Goal: Task Accomplishment & Management: Complete application form

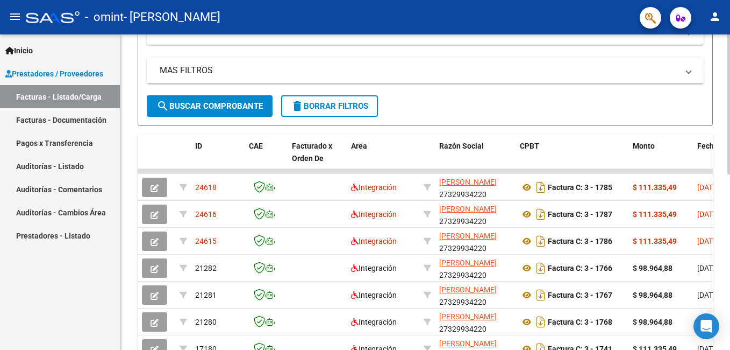
scroll to position [232, 0]
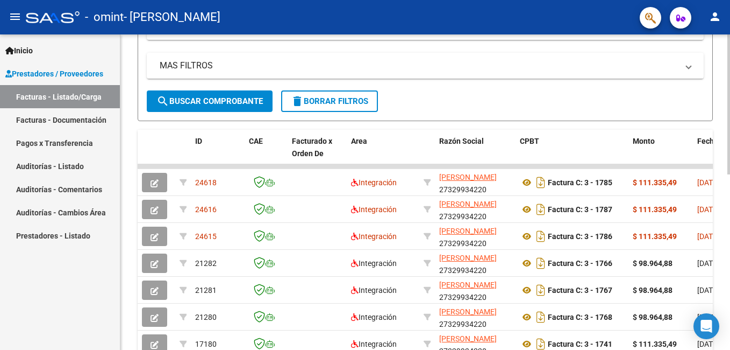
click at [730, 177] on html "menu - omint - [PERSON_NAME] person Inicio Instructivos Contacto OS Prestadores…" at bounding box center [365, 175] width 730 height 350
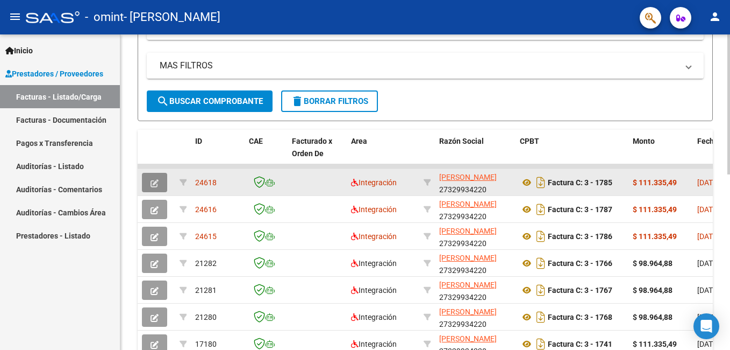
click at [151, 182] on icon "button" at bounding box center [155, 183] width 8 height 8
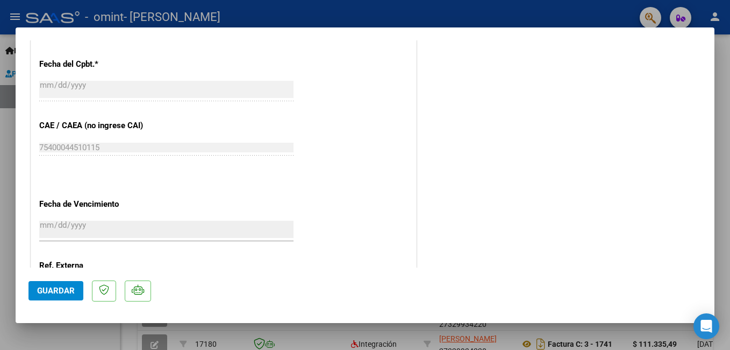
scroll to position [600, 0]
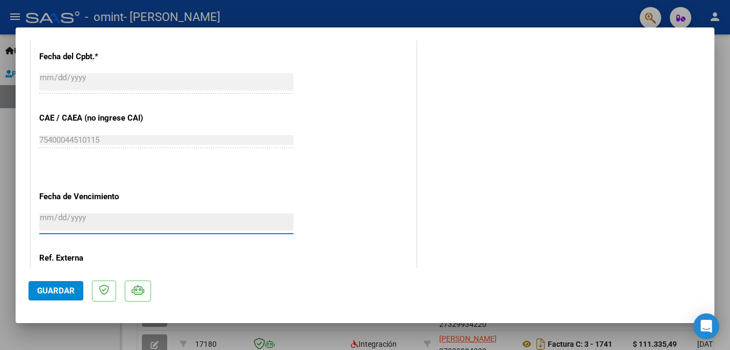
click at [59, 221] on input "[DATE]" at bounding box center [166, 221] width 254 height 17
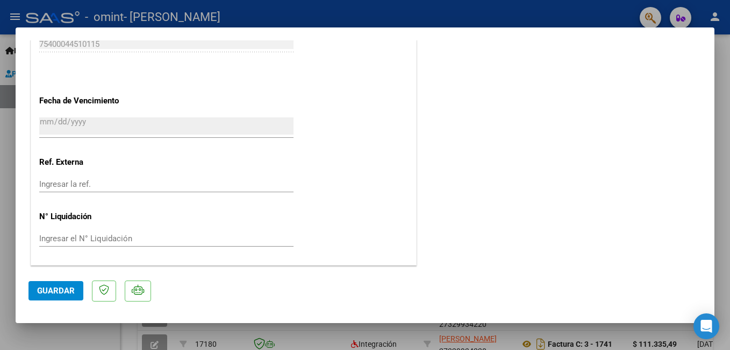
type input "$ 0,00"
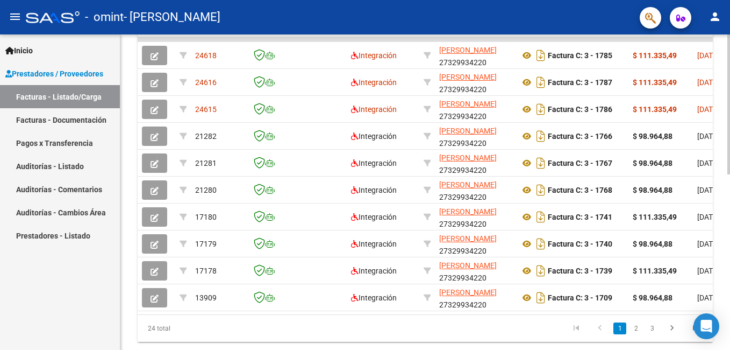
scroll to position [361, 0]
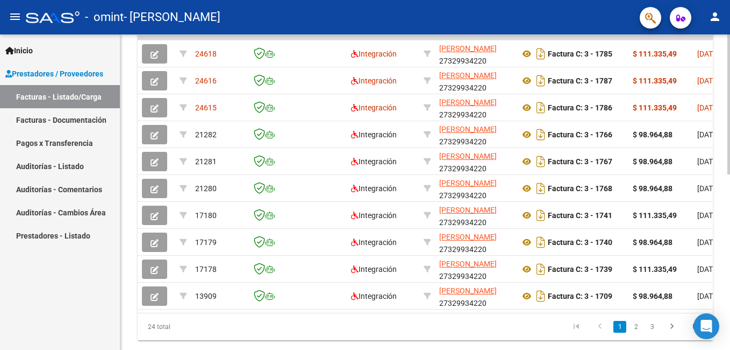
click at [730, 207] on html "menu - omint - [PERSON_NAME] person Inicio Instructivos Contacto OS Prestadores…" at bounding box center [365, 175] width 730 height 350
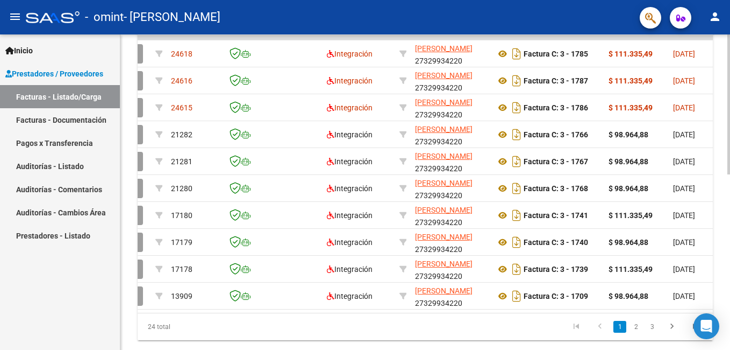
scroll to position [0, 0]
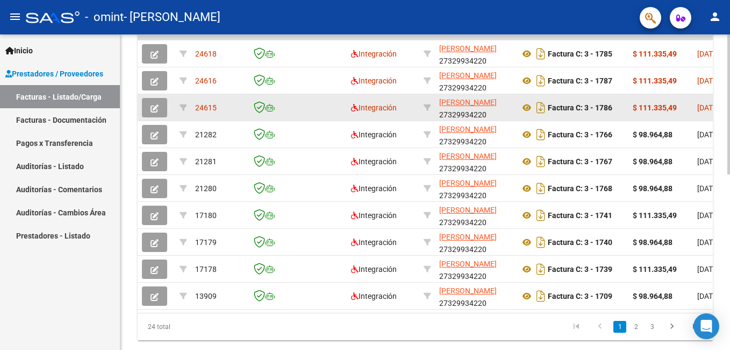
click at [158, 110] on icon "button" at bounding box center [155, 108] width 8 height 8
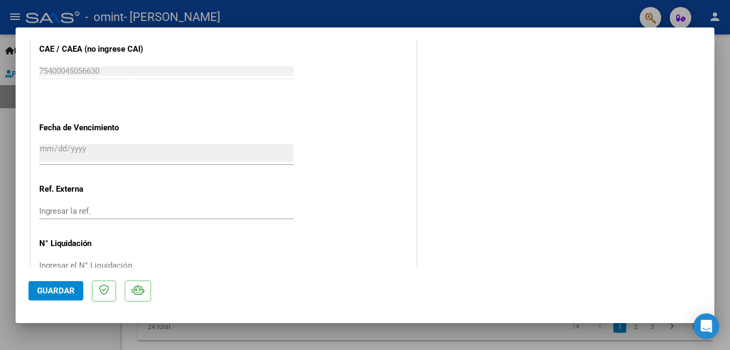
scroll to position [696, 0]
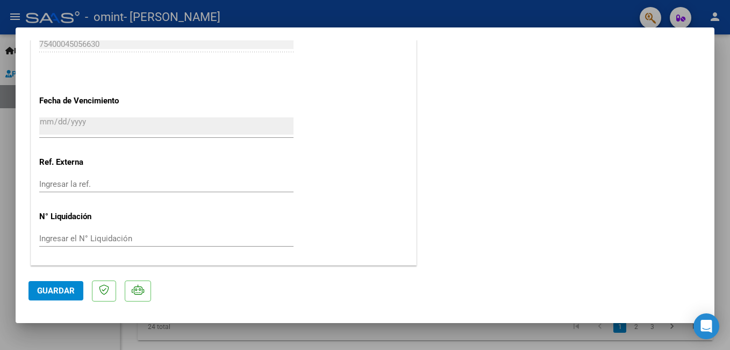
type input "$ 0,00"
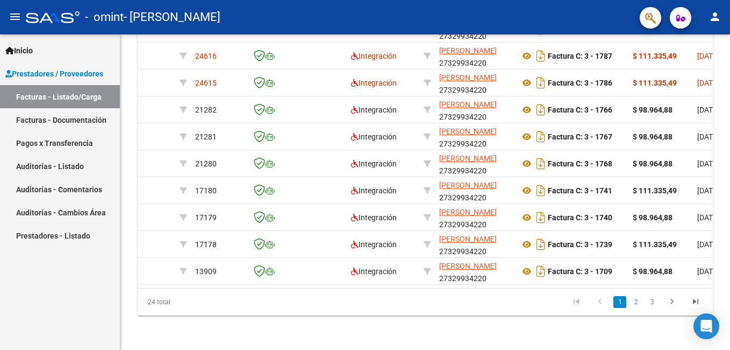
scroll to position [388, 0]
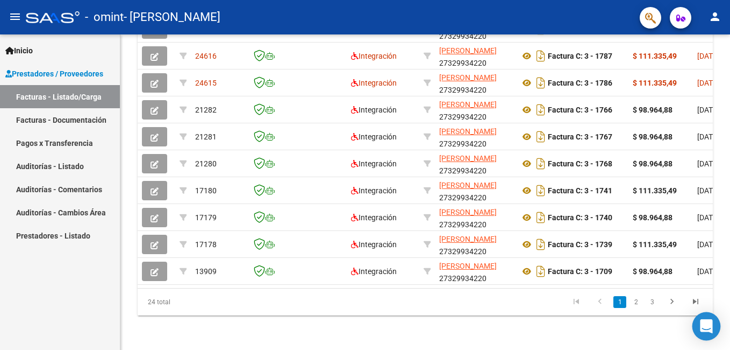
click at [708, 334] on div "Open Intercom Messenger" at bounding box center [707, 326] width 29 height 29
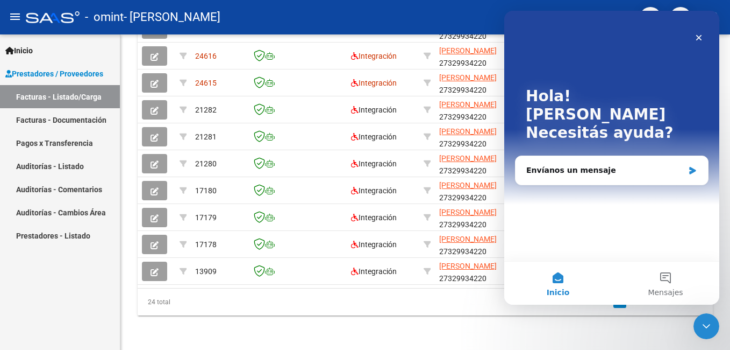
scroll to position [0, 0]
click at [569, 156] on div "Envíanos un mensaje" at bounding box center [612, 170] width 193 height 29
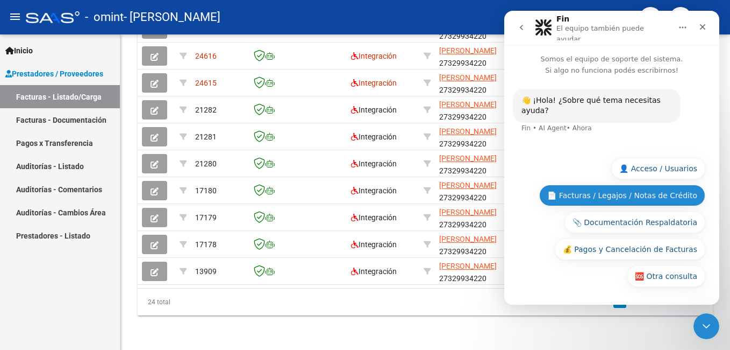
click at [654, 196] on button "📄 Facturas / Legajos / Notas de Crédito" at bounding box center [623, 195] width 166 height 22
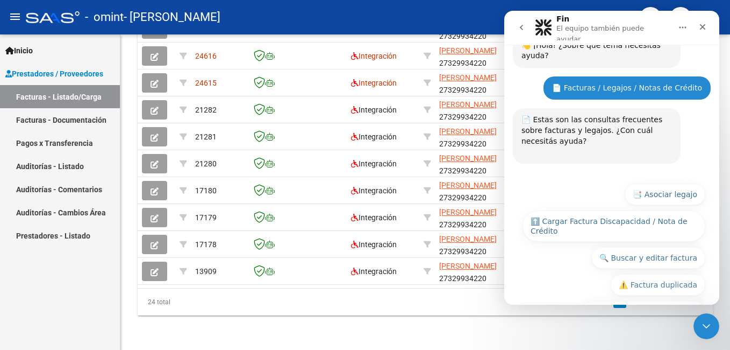
scroll to position [183, 0]
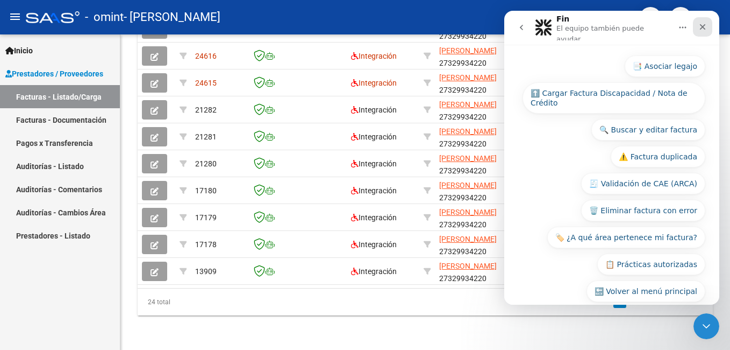
click at [700, 26] on icon "Cerrar" at bounding box center [703, 27] width 9 height 9
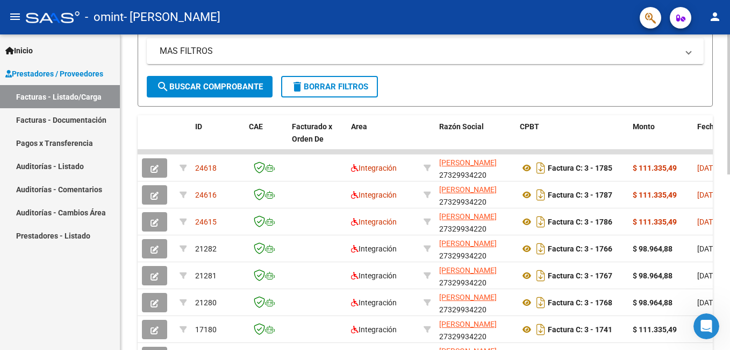
scroll to position [249, 0]
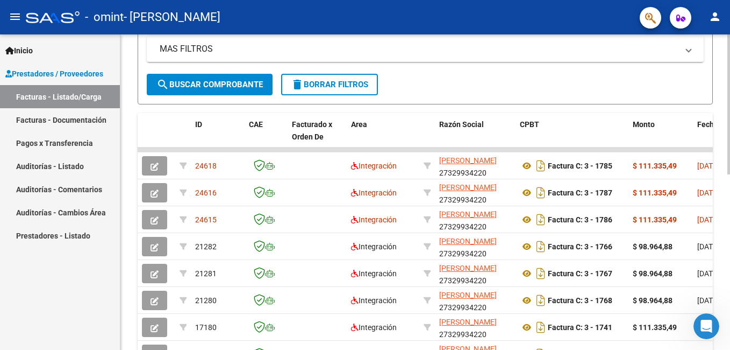
click at [730, 159] on html "menu - omint - [PERSON_NAME] person Inicio Instructivos Contacto OS Prestadores…" at bounding box center [365, 175] width 730 height 350
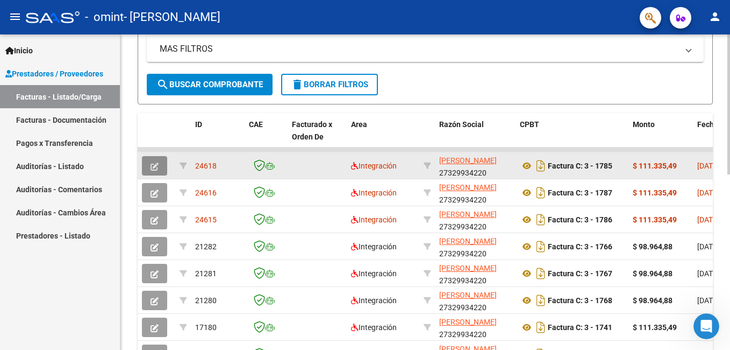
drag, startPoint x: 158, startPoint y: 169, endPoint x: 146, endPoint y: 172, distance: 11.6
click at [146, 172] on button "button" at bounding box center [154, 165] width 25 height 19
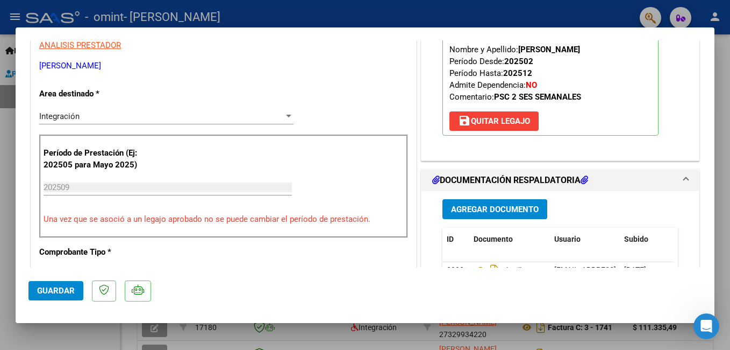
scroll to position [192, 0]
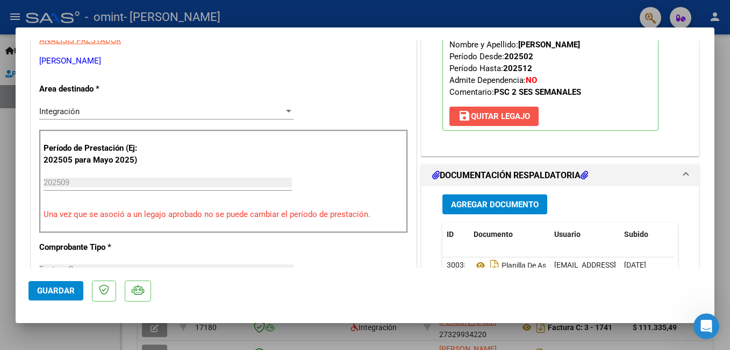
click at [471, 117] on span "save Quitar Legajo" at bounding box center [494, 116] width 72 height 10
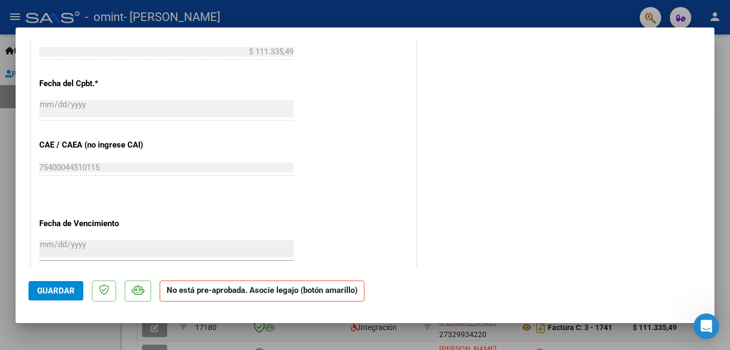
scroll to position [550, 0]
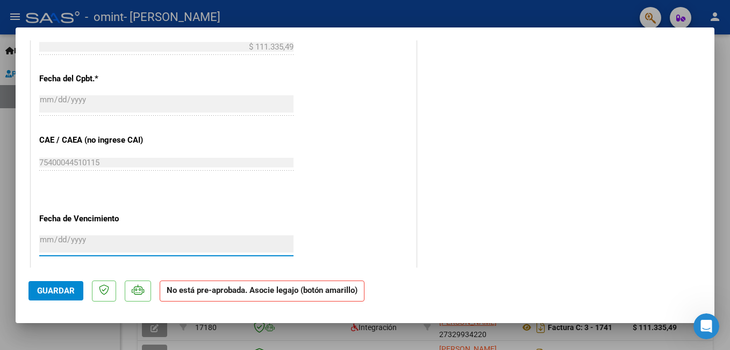
click at [65, 236] on input "[DATE]" at bounding box center [166, 243] width 254 height 17
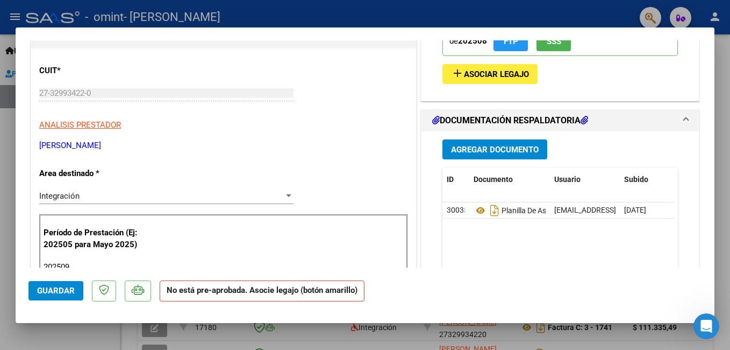
scroll to position [110, 0]
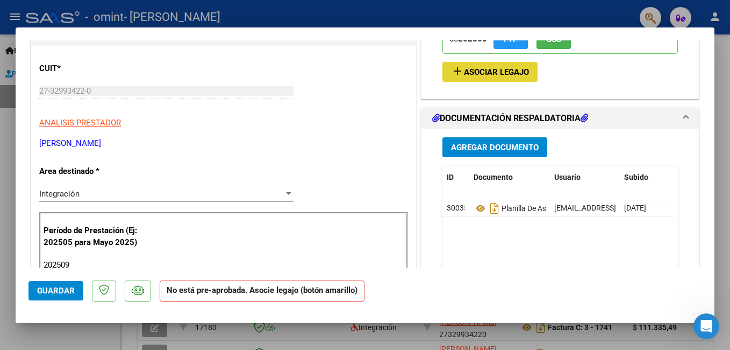
click at [488, 74] on span "Asociar Legajo" at bounding box center [496, 72] width 65 height 10
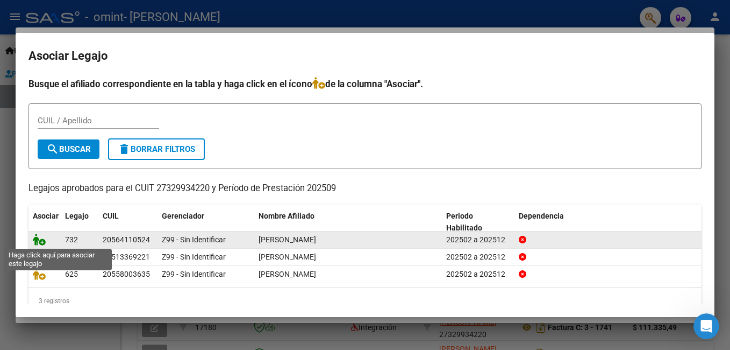
click at [41, 239] on icon at bounding box center [39, 239] width 13 height 12
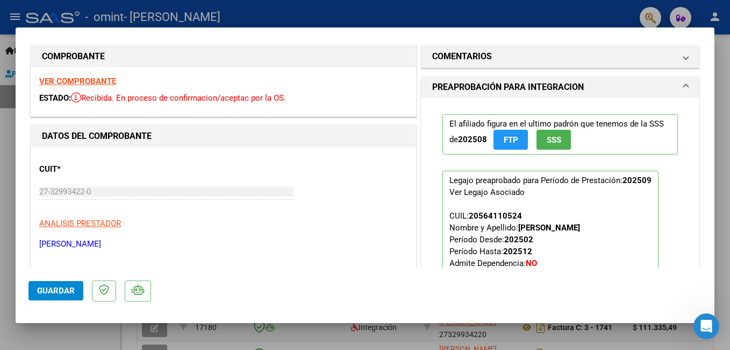
scroll to position [0, 0]
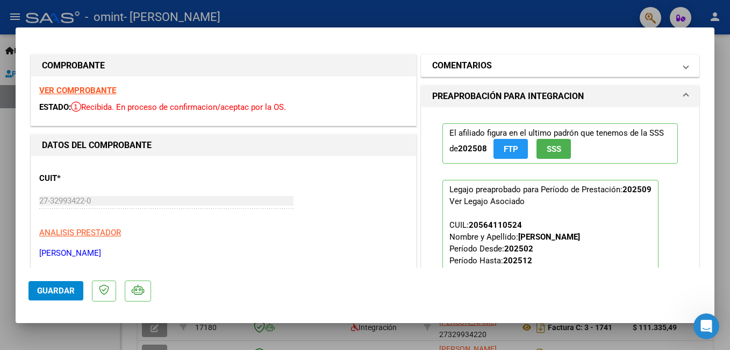
click at [684, 70] on span at bounding box center [686, 65] width 4 height 13
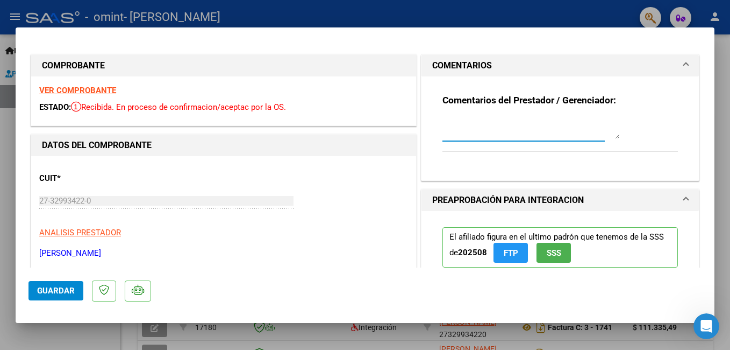
click at [495, 135] on textarea at bounding box center [532, 128] width 178 height 22
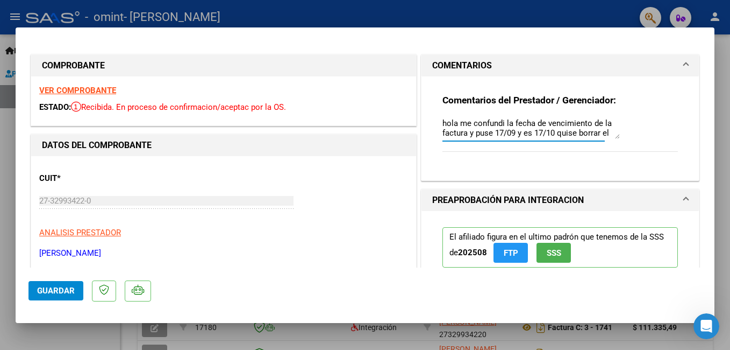
drag, startPoint x: 586, startPoint y: 133, endPoint x: 429, endPoint y: 126, distance: 157.2
click at [429, 126] on div "Comentarios del Prestador / Gerenciador: hola me confundi la fecha de vencimien…" at bounding box center [561, 128] width 278 height 104
click at [591, 130] on textarea "hola me confundi la fecha de vencimiento de la factura y puse 17/09 y es 17/10 …" at bounding box center [532, 128] width 178 height 22
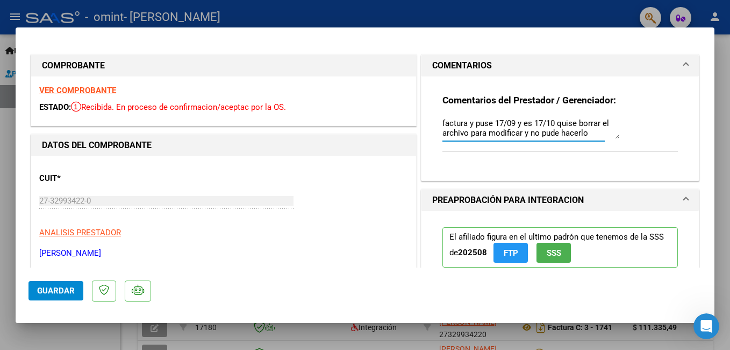
type textarea "hola me confundi la fecha de vencimiento de la factura y puse 17/09 y es 17/10 …"
click at [679, 126] on div "Comentarios del Prestador / Gerenciador: hola me confundi la fecha de vencimien…" at bounding box center [561, 128] width 278 height 104
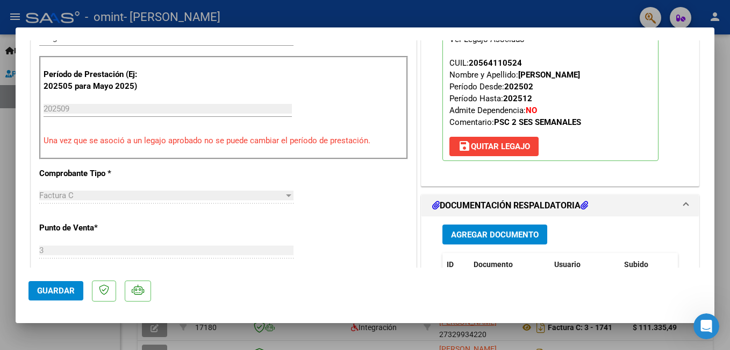
scroll to position [322, 0]
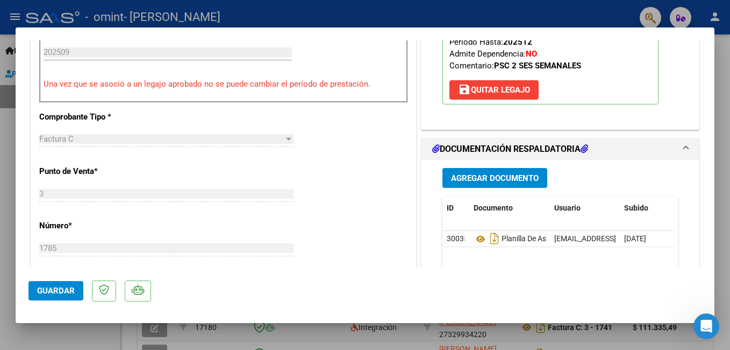
click at [62, 296] on button "Guardar" at bounding box center [56, 290] width 55 height 19
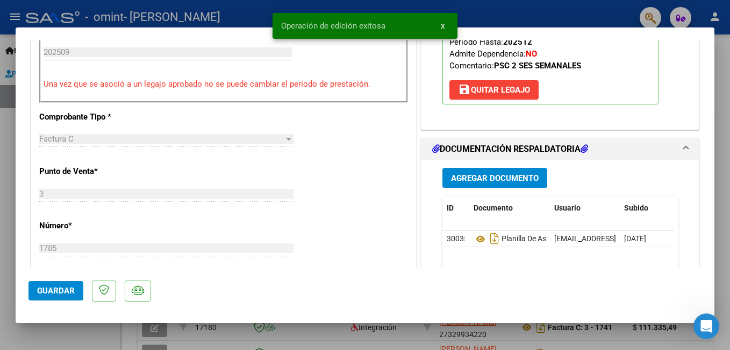
click at [720, 62] on div at bounding box center [365, 175] width 730 height 350
type input "$ 0,00"
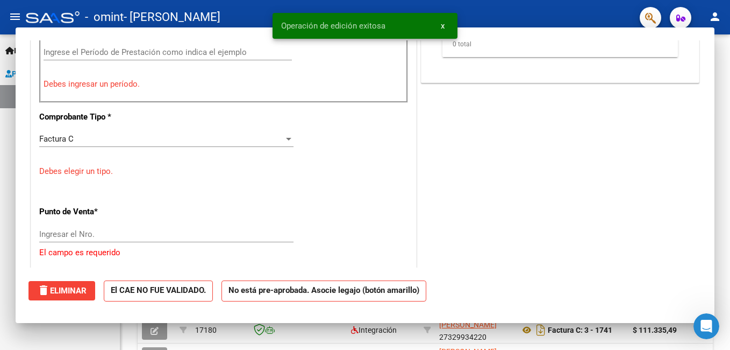
scroll to position [249, 0]
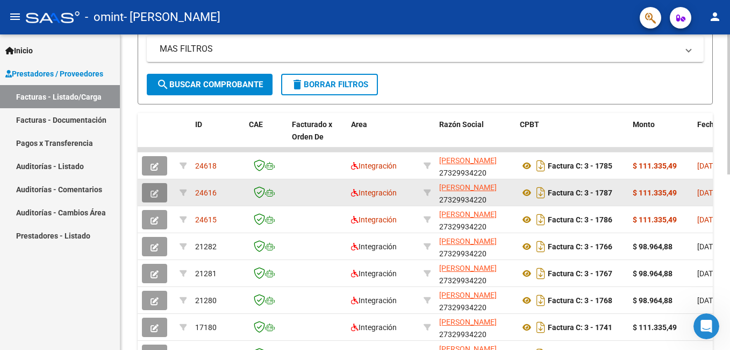
click at [148, 198] on button "button" at bounding box center [154, 192] width 25 height 19
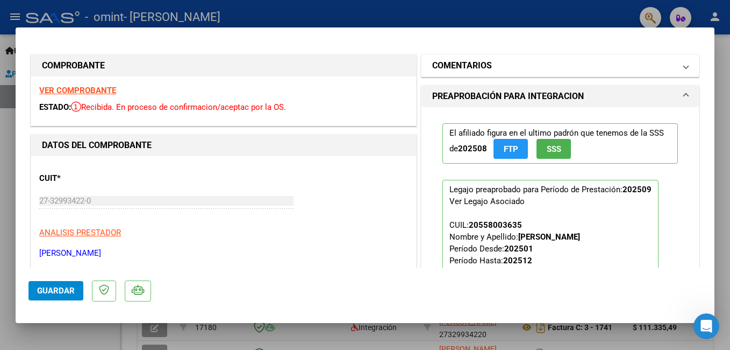
click at [473, 70] on h1 "COMENTARIOS" at bounding box center [462, 65] width 60 height 13
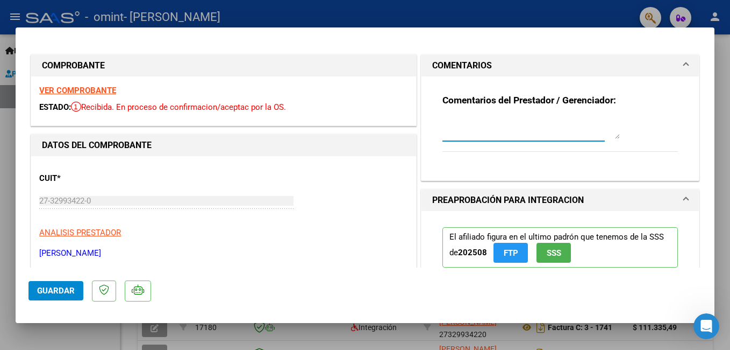
click at [462, 132] on textarea at bounding box center [532, 128] width 178 height 22
paste textarea "hola me confundi la fecha de vencimiento de la factura y puse 17/09 y es 17/10 …"
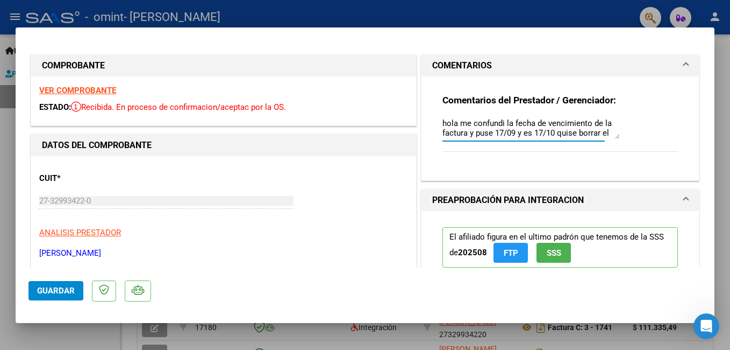
scroll to position [9, 0]
type textarea "hola me confundi la fecha de vencimiento de la factura y puse 17/09 y es 17/10 …"
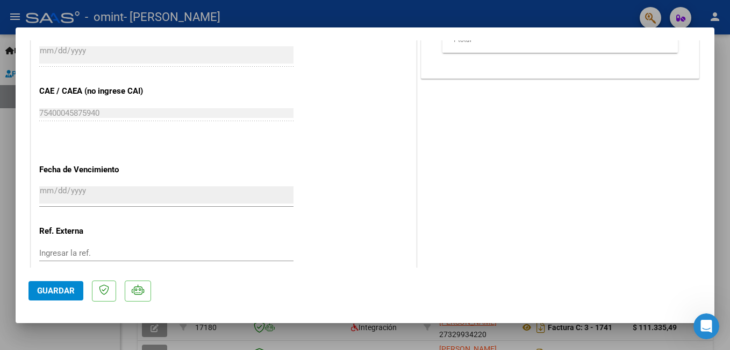
scroll to position [696, 0]
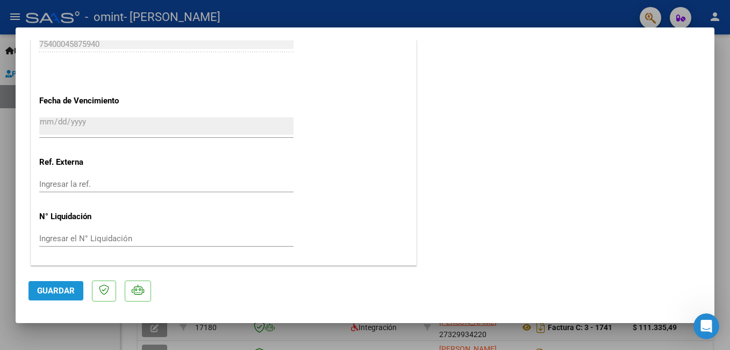
click at [54, 287] on span "Guardar" at bounding box center [56, 291] width 38 height 10
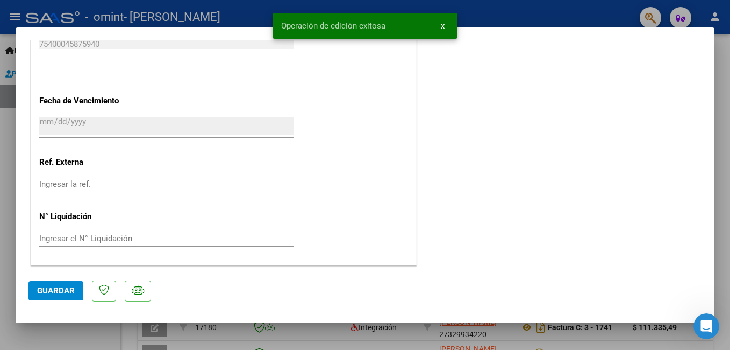
click at [550, 16] on div at bounding box center [365, 175] width 730 height 350
type input "$ 0,00"
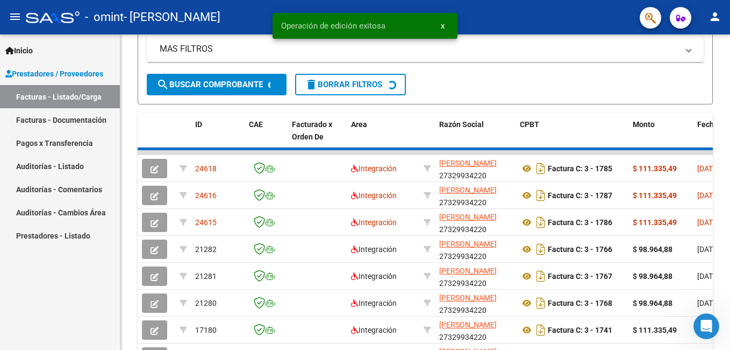
scroll to position [249, 0]
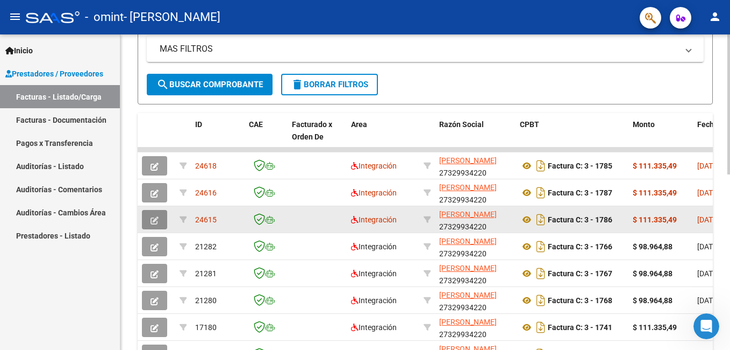
click at [155, 219] on icon "button" at bounding box center [155, 220] width 8 height 8
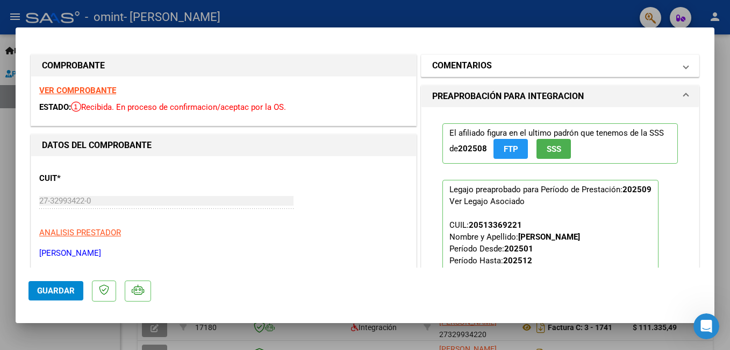
click at [460, 61] on h1 "COMENTARIOS" at bounding box center [462, 65] width 60 height 13
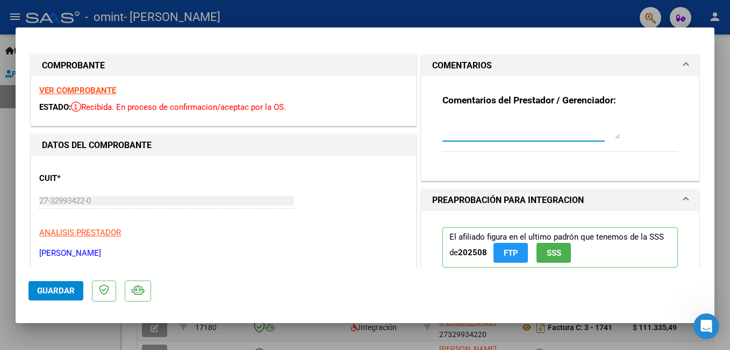
click at [459, 137] on textarea at bounding box center [532, 128] width 178 height 22
paste textarea "hola me confundi la fecha de vencimiento de la factura y puse 17/09 y es 17/10 …"
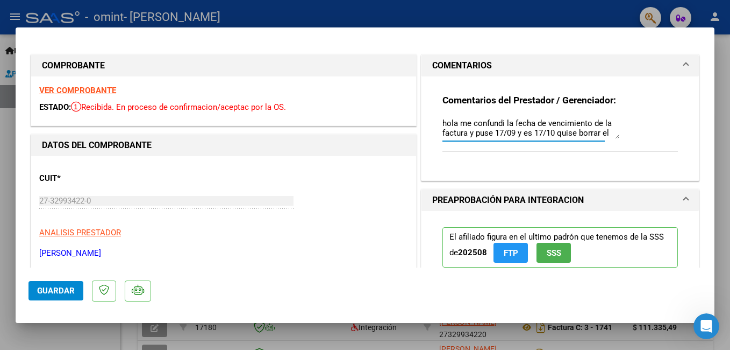
scroll to position [10, 0]
type textarea "hola me confundi la fecha de vencimiento de la factura y puse 17/09 y es 17/10 …"
click at [61, 286] on span "Guardar" at bounding box center [56, 291] width 38 height 10
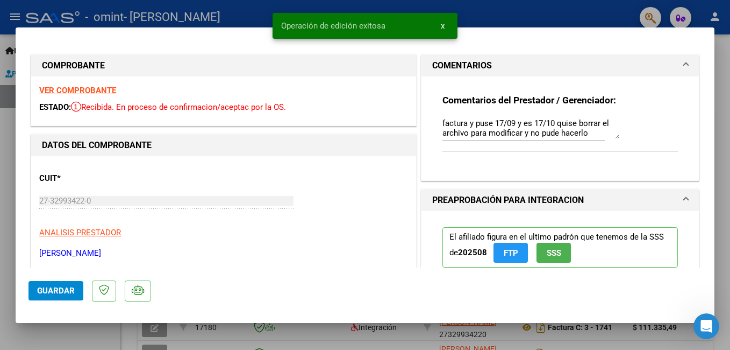
click at [537, 6] on div at bounding box center [365, 175] width 730 height 350
type input "$ 0,00"
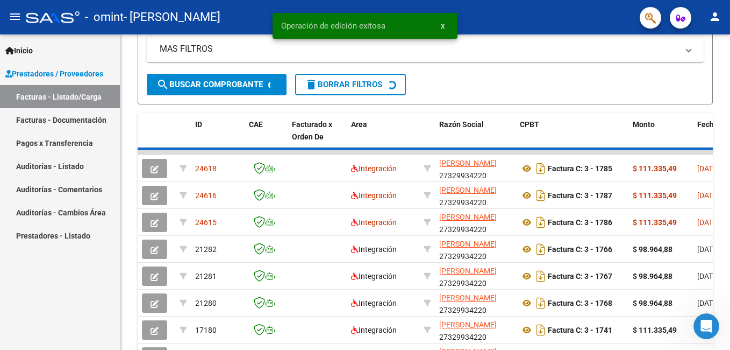
scroll to position [249, 0]
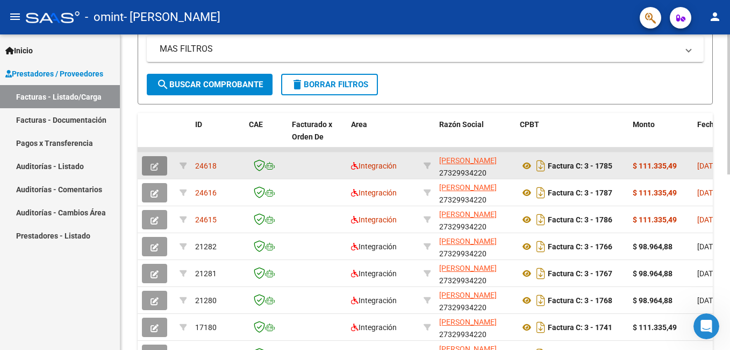
click at [159, 166] on button "button" at bounding box center [154, 165] width 25 height 19
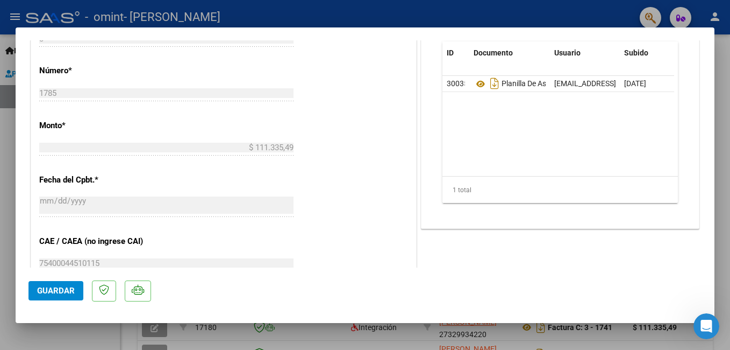
scroll to position [482, 0]
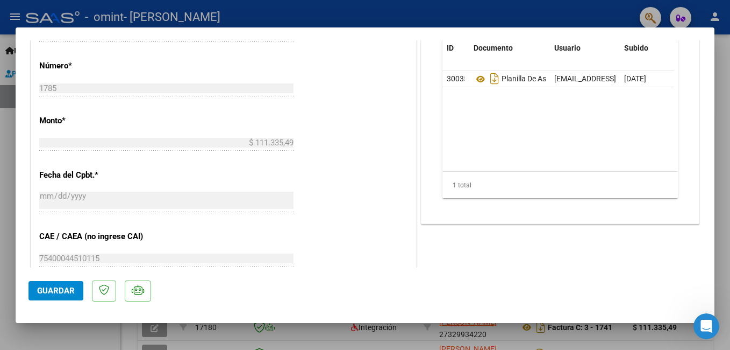
click at [54, 299] on button "Guardar" at bounding box center [56, 290] width 55 height 19
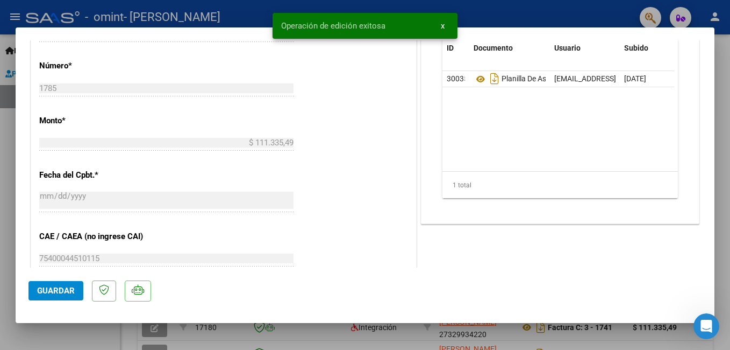
click at [512, 8] on div at bounding box center [365, 175] width 730 height 350
type input "$ 0,00"
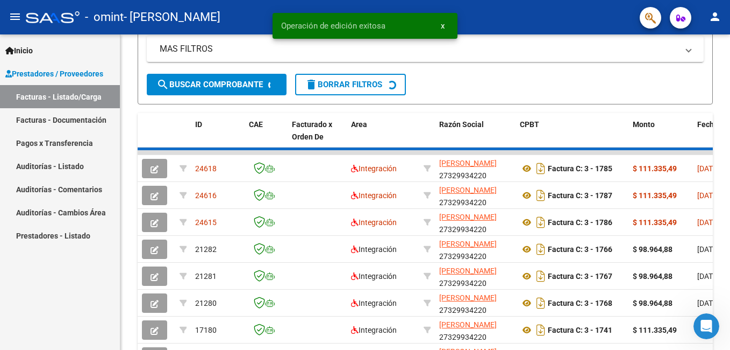
scroll to position [249, 0]
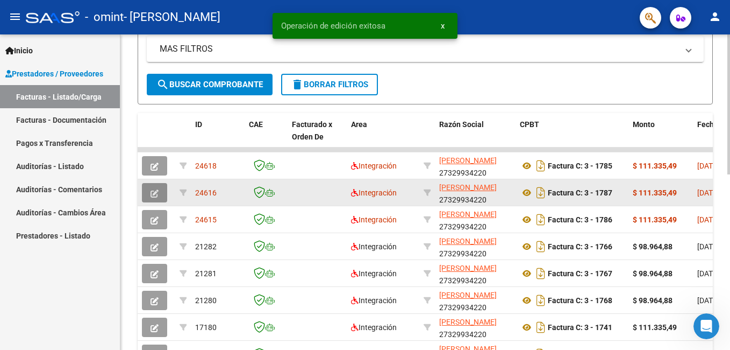
click at [152, 196] on icon "button" at bounding box center [155, 193] width 8 height 8
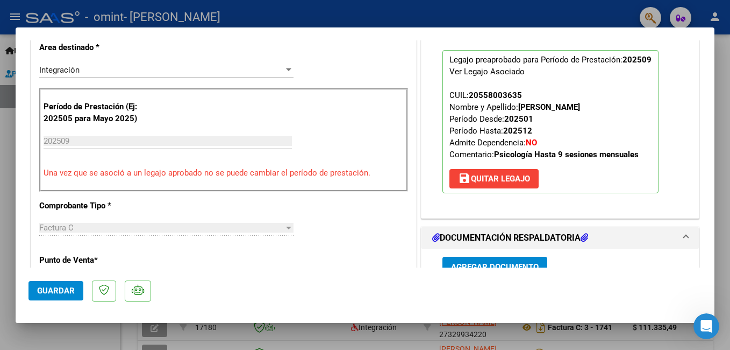
scroll to position [197, 0]
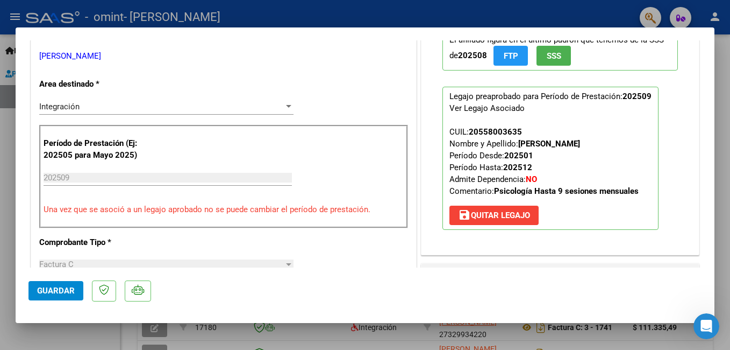
click at [596, 13] on div at bounding box center [365, 175] width 730 height 350
type input "$ 0,00"
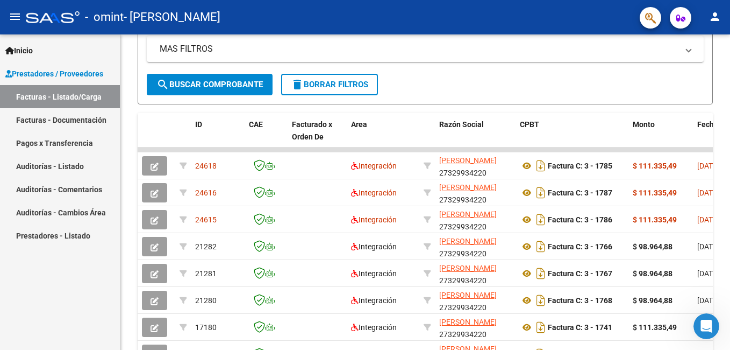
scroll to position [249, 0]
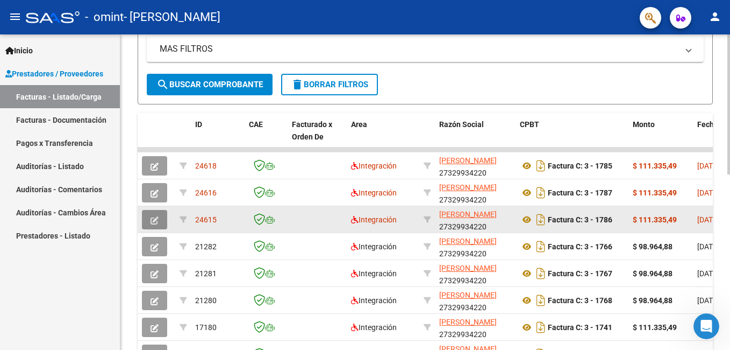
click at [157, 221] on icon "button" at bounding box center [155, 220] width 8 height 8
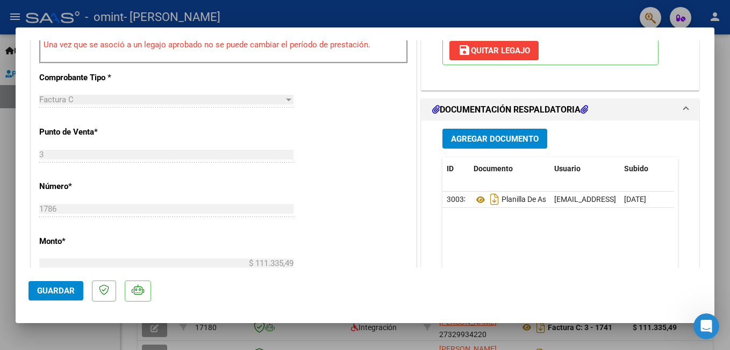
scroll to position [366, 0]
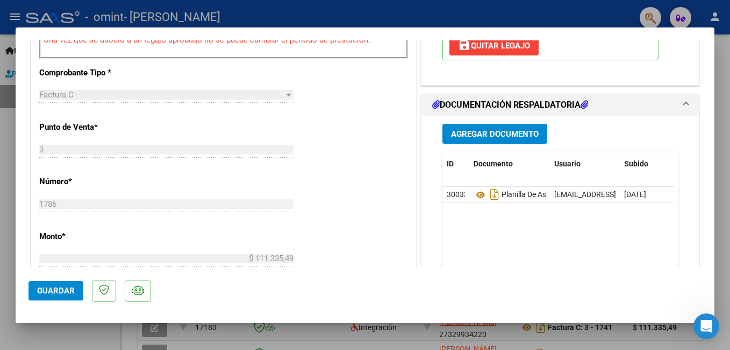
click at [593, 11] on div at bounding box center [365, 175] width 730 height 350
type input "$ 0,00"
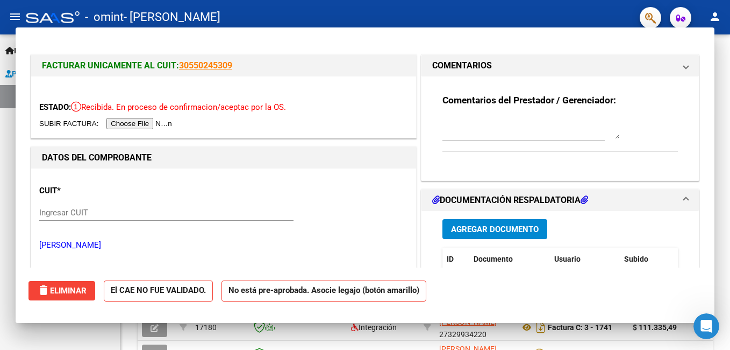
scroll to position [249, 0]
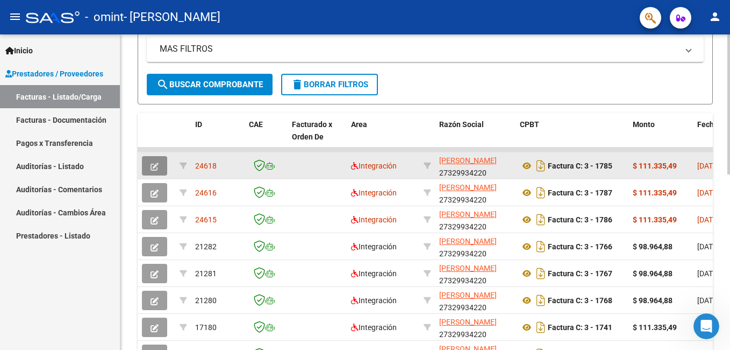
click at [152, 165] on icon "button" at bounding box center [155, 166] width 8 height 8
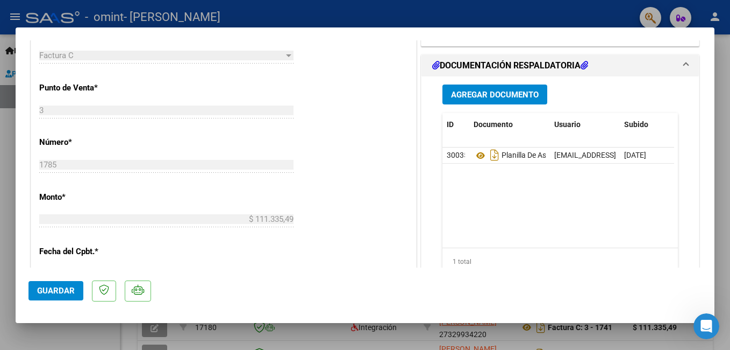
scroll to position [416, 0]
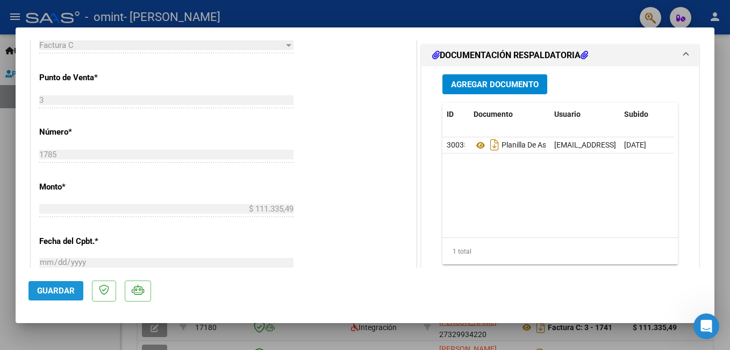
click at [34, 292] on button "Guardar" at bounding box center [56, 290] width 55 height 19
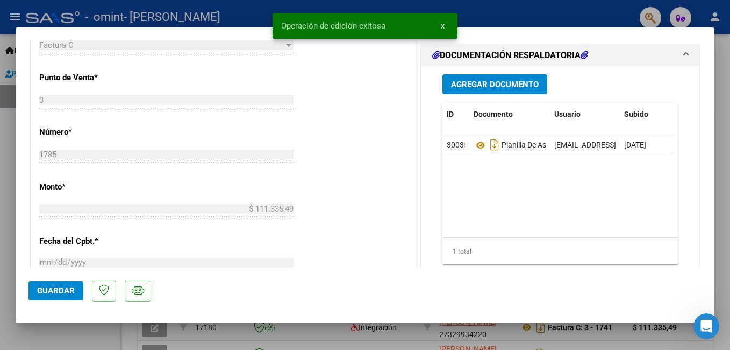
click at [452, 9] on div "Operación de edición exitosa x" at bounding box center [365, 26] width 211 height 52
click at [578, 11] on div at bounding box center [365, 175] width 730 height 350
type input "$ 0,00"
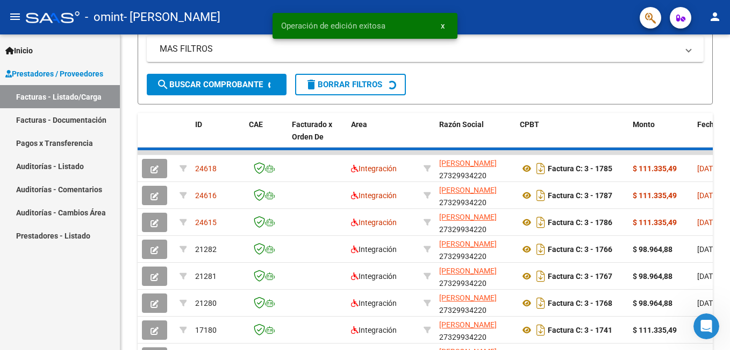
scroll to position [249, 0]
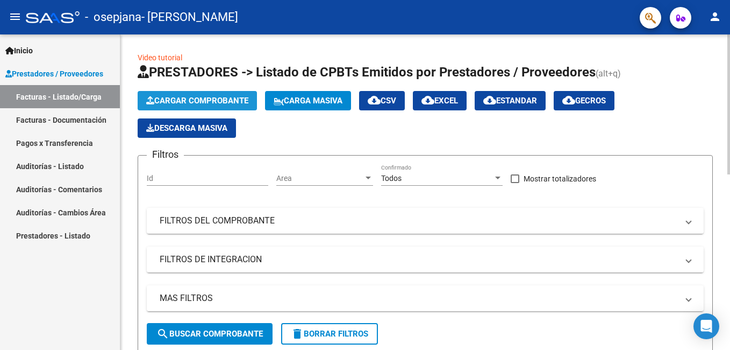
click at [199, 100] on span "Cargar Comprobante" at bounding box center [197, 101] width 102 height 10
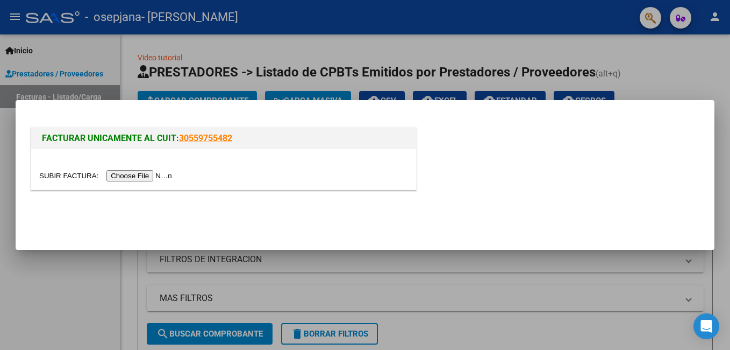
click at [123, 175] on input "file" at bounding box center [107, 175] width 136 height 11
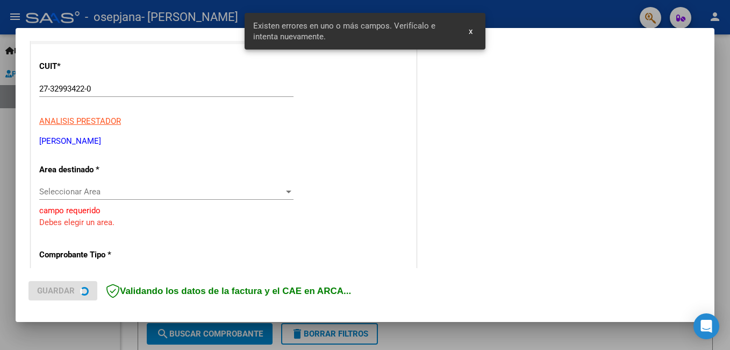
scroll to position [143, 0]
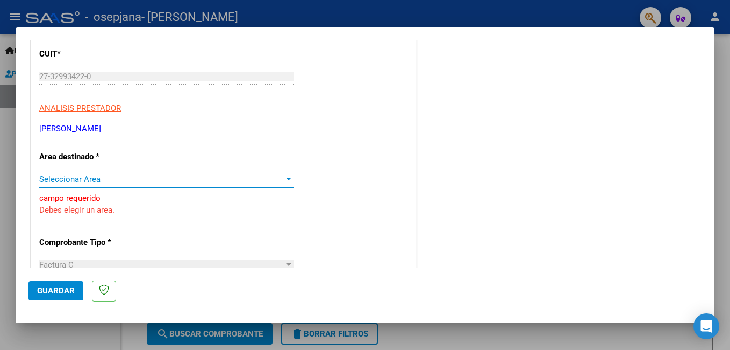
click at [273, 176] on span "Seleccionar Area" at bounding box center [161, 179] width 245 height 10
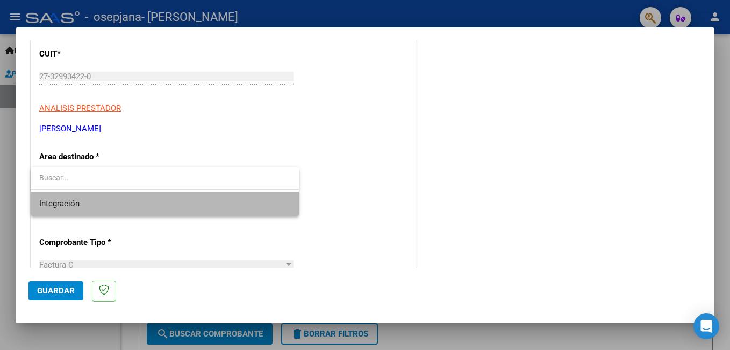
click at [217, 201] on span "Integración" at bounding box center [164, 203] width 251 height 24
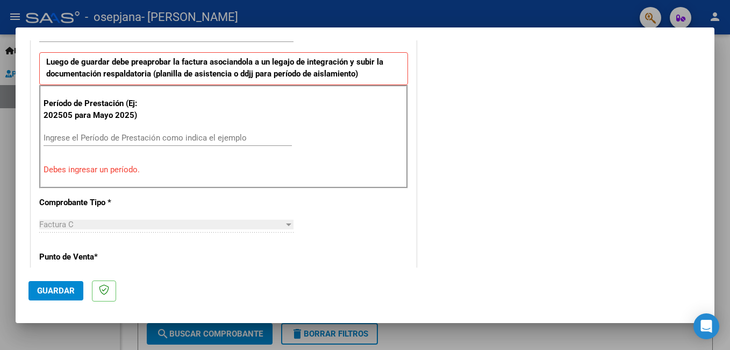
scroll to position [286, 0]
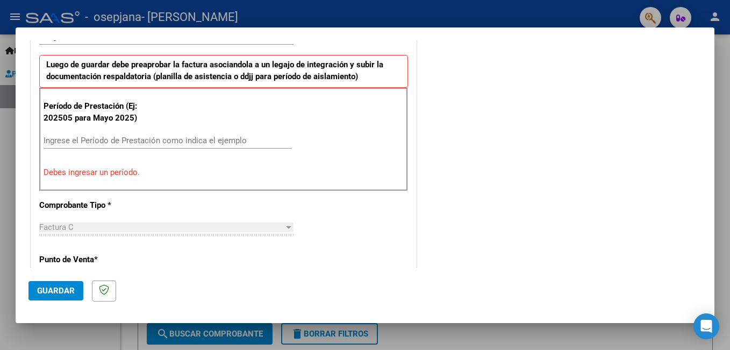
click at [195, 145] on div "Ingrese el Período de Prestación como indica el ejemplo" at bounding box center [168, 140] width 249 height 16
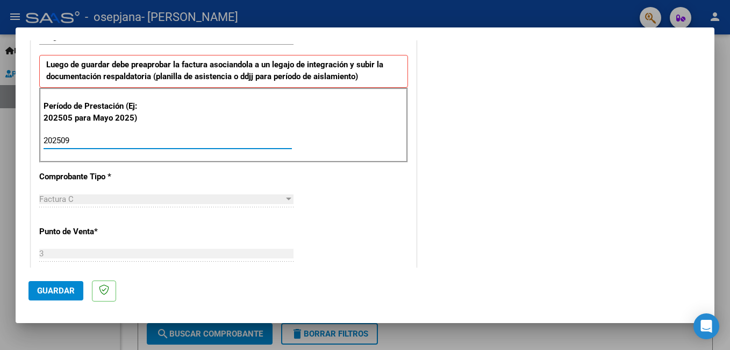
type input "202509"
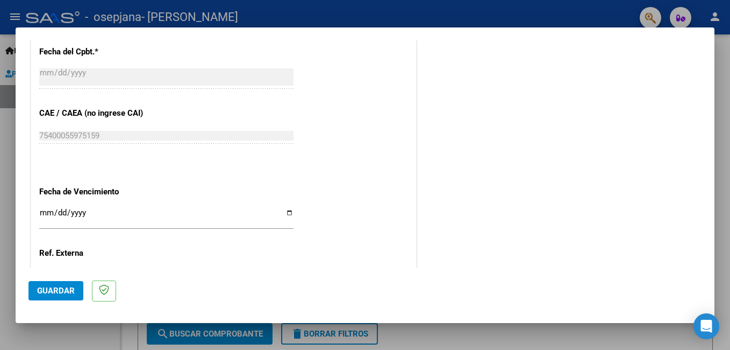
scroll to position [658, 0]
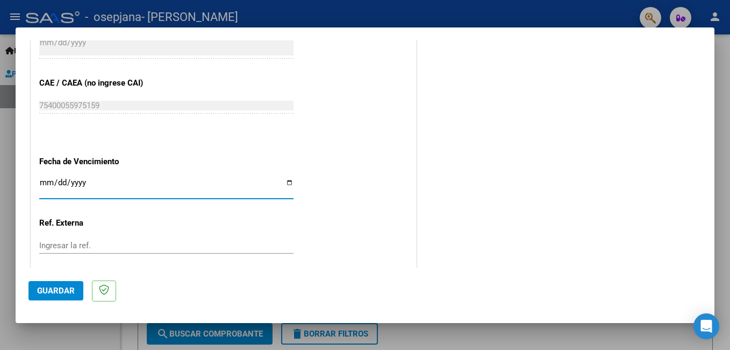
click at [47, 179] on input "Ingresar la fecha" at bounding box center [166, 186] width 254 height 17
type input "2025-10-17"
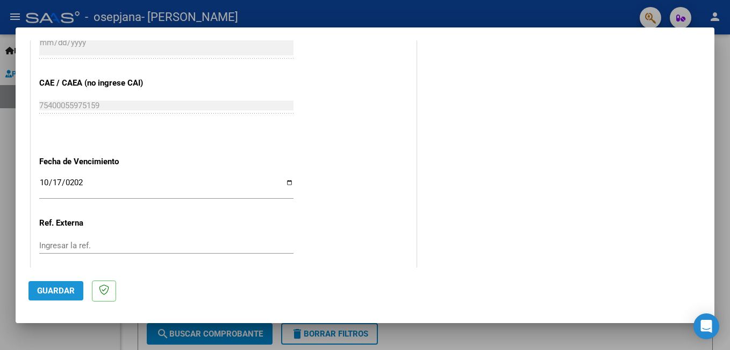
click at [62, 292] on span "Guardar" at bounding box center [56, 291] width 38 height 10
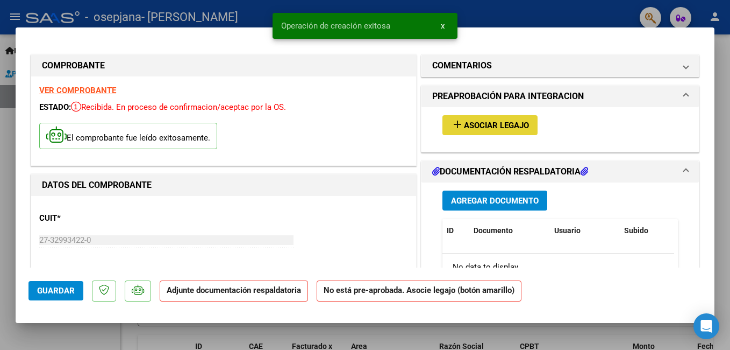
click at [465, 125] on span "Asociar Legajo" at bounding box center [496, 125] width 65 height 10
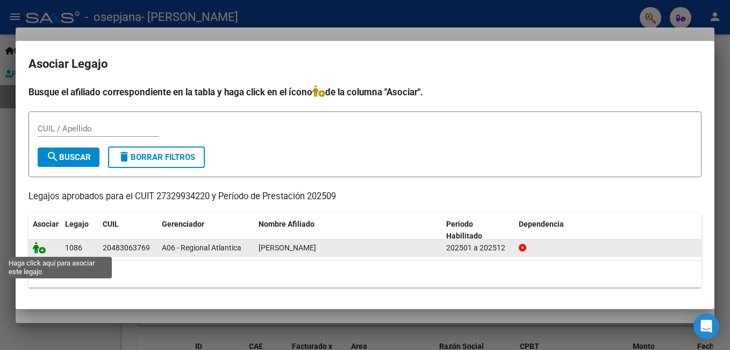
click at [41, 250] on icon at bounding box center [39, 248] width 13 height 12
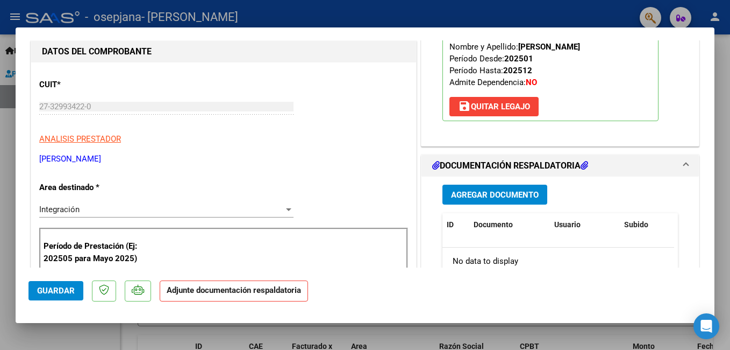
scroll to position [159, 0]
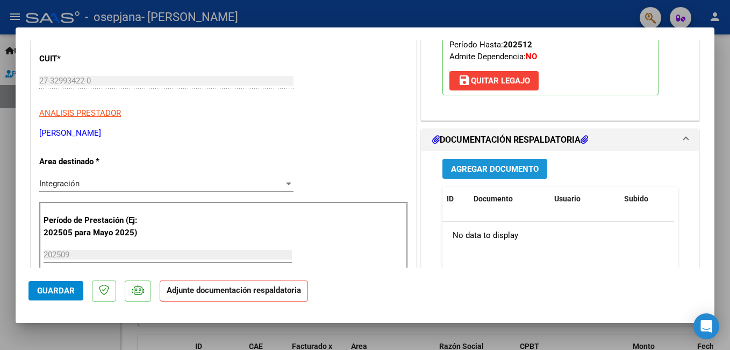
click at [520, 170] on span "Agregar Documento" at bounding box center [495, 169] width 88 height 10
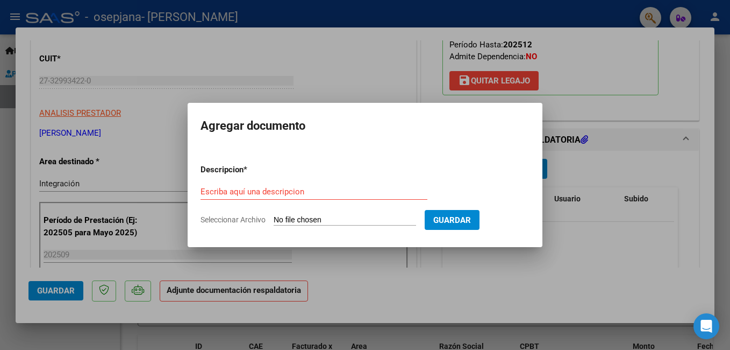
click at [339, 217] on input "Seleccionar Archivo" at bounding box center [345, 220] width 143 height 10
type input "C:\fakepath\planilla de asistencia septiembre Ayala Thiago.pdf"
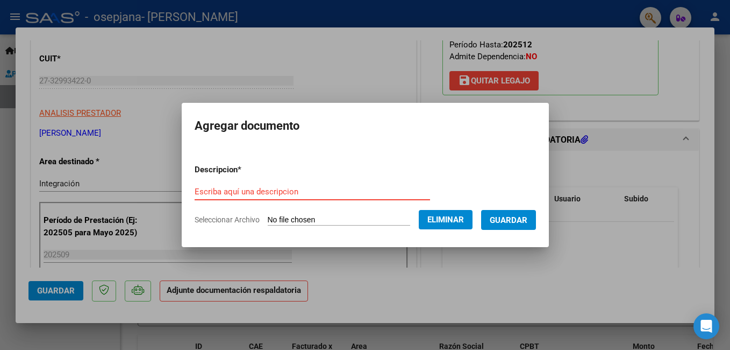
click at [231, 193] on input "Escriba aquí una descripcion" at bounding box center [313, 192] width 236 height 10
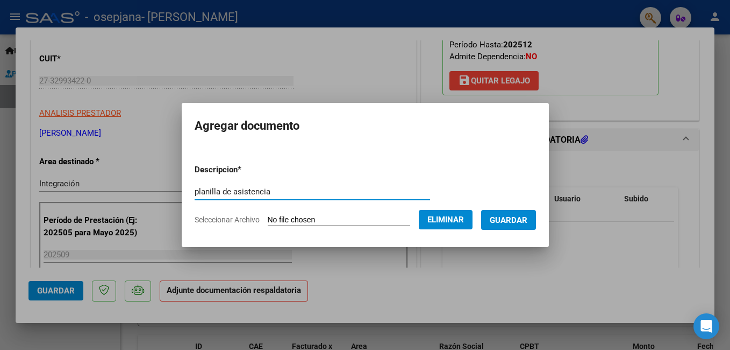
type input "planilla de asistencia"
click at [522, 221] on span "Guardar" at bounding box center [509, 220] width 38 height 10
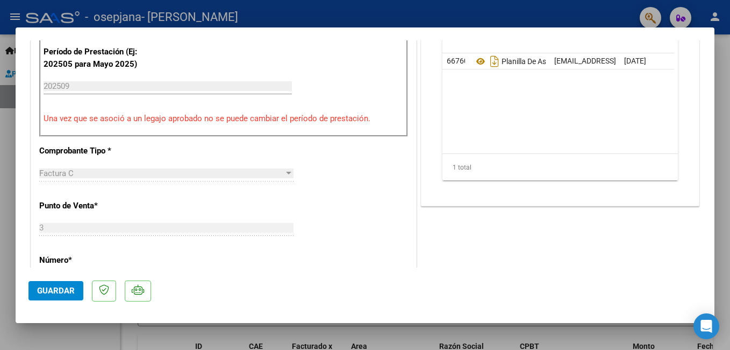
scroll to position [353, 0]
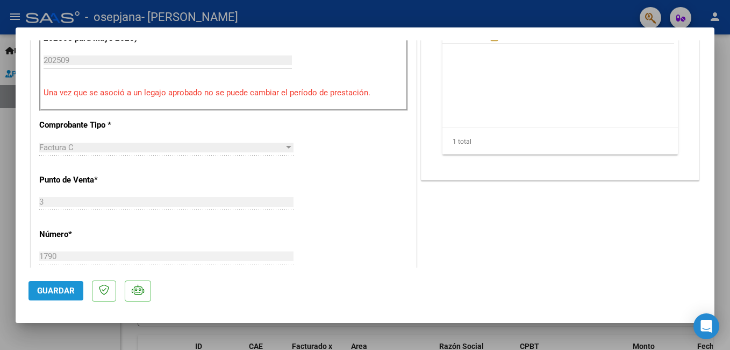
click at [44, 300] on button "Guardar" at bounding box center [56, 290] width 55 height 19
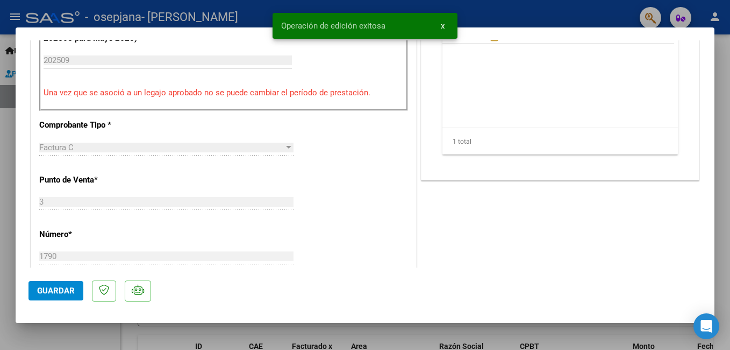
click at [601, 20] on div at bounding box center [365, 175] width 730 height 350
type input "$ 0,00"
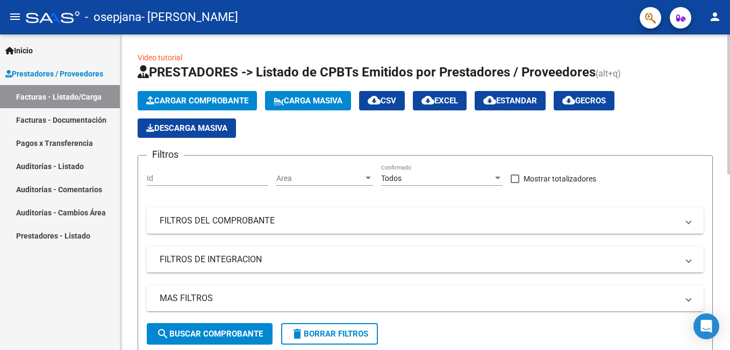
drag, startPoint x: 727, startPoint y: 98, endPoint x: 730, endPoint y: 113, distance: 15.9
click at [730, 113] on html "menu - osepjana - ELIAS YAMILA person Inicio Instructivos Contacto OS Prestador…" at bounding box center [365, 175] width 730 height 350
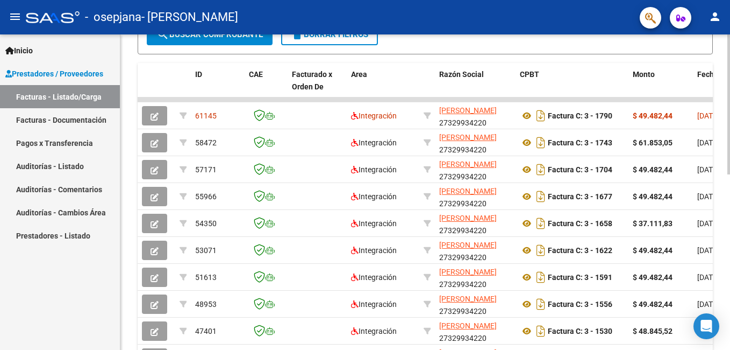
scroll to position [301, 0]
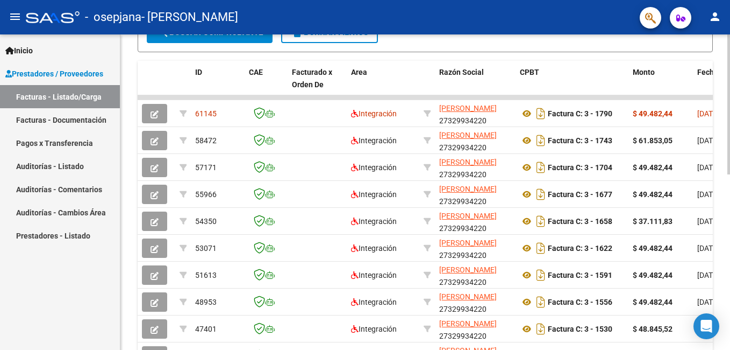
click at [730, 247] on html "menu - osepjana - ELIAS YAMILA person Inicio Instructivos Contacto OS Prestador…" at bounding box center [365, 175] width 730 height 350
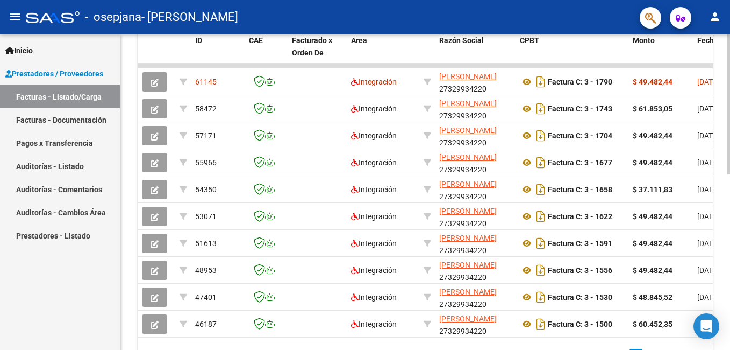
scroll to position [334, 0]
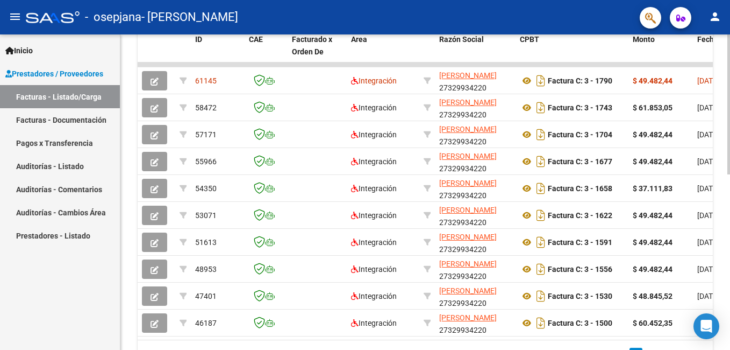
click at [730, 218] on html "menu - osepjana - ELIAS YAMILA person Inicio Instructivos Contacto OS Prestador…" at bounding box center [365, 175] width 730 height 350
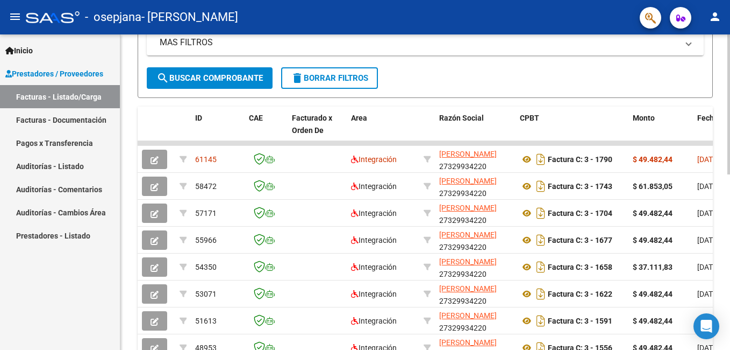
scroll to position [251, 0]
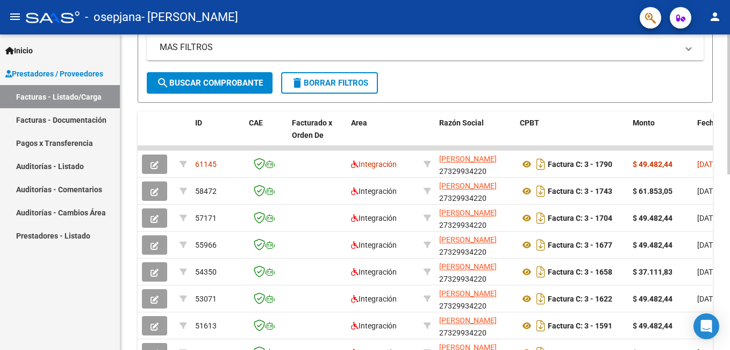
click at [730, 181] on html "menu - osepjana - ELIAS YAMILA person Inicio Instructivos Contacto OS Prestador…" at bounding box center [365, 175] width 730 height 350
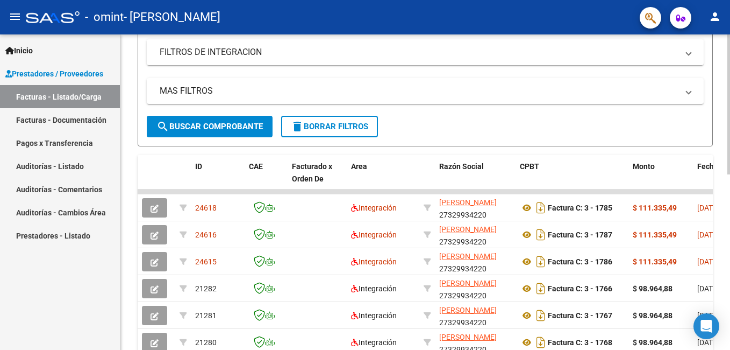
scroll to position [271, 0]
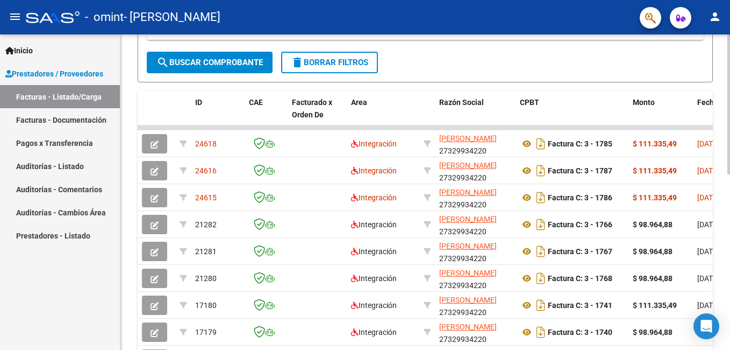
click at [730, 204] on html "menu - omint - [PERSON_NAME] person Inicio Instructivos Contacto OS Prestadores…" at bounding box center [365, 175] width 730 height 350
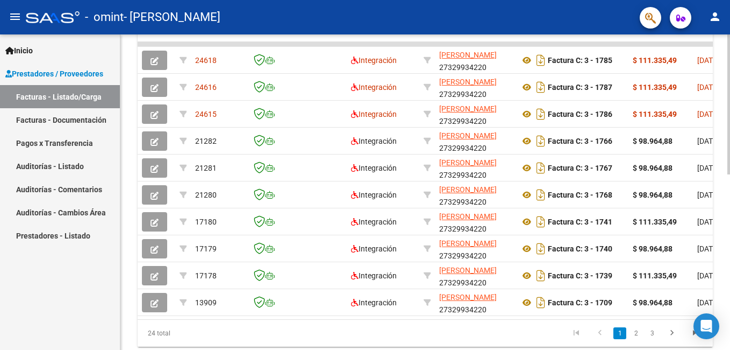
click at [730, 299] on html "menu - omint - [PERSON_NAME] person Inicio Instructivos Contacto OS Prestadores…" at bounding box center [365, 175] width 730 height 350
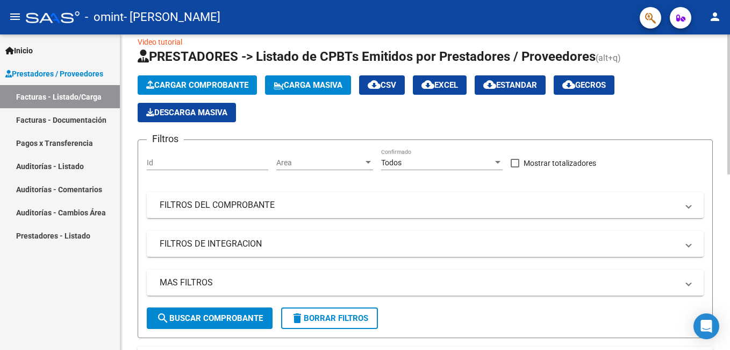
scroll to position [0, 0]
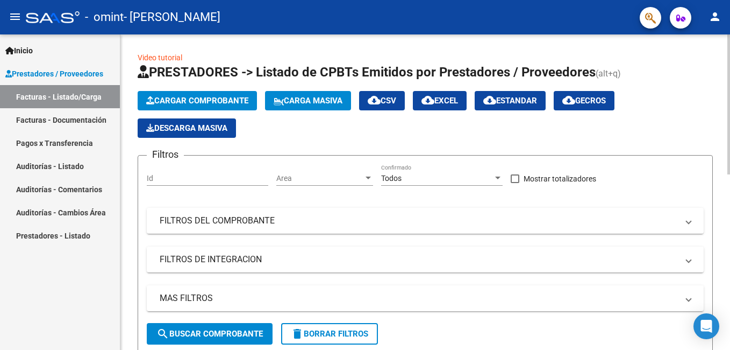
click at [718, 17] on mat-icon "person" at bounding box center [715, 16] width 13 height 13
click at [597, 30] on div at bounding box center [365, 175] width 730 height 350
click at [713, 329] on div "Open Intercom Messenger" at bounding box center [707, 326] width 29 height 29
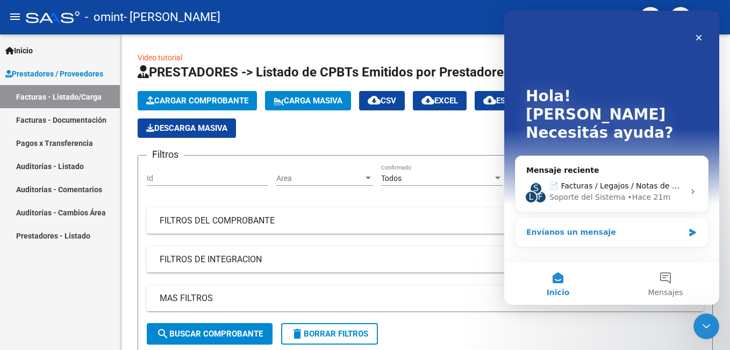
click at [625, 226] on div "Envíanos un mensaje" at bounding box center [606, 231] width 158 height 11
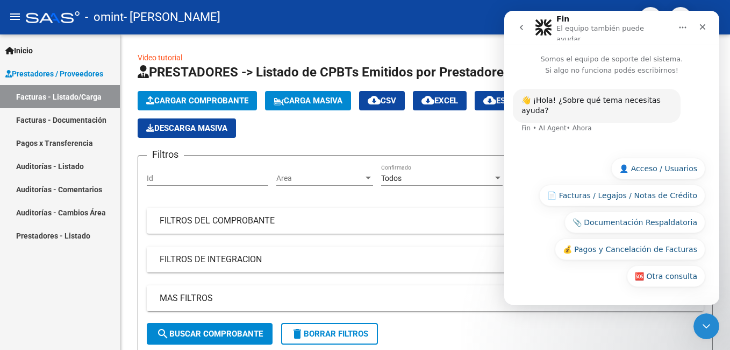
click at [585, 132] on div "👋 ¡Hola! ¿Sobre qué tema necesitas ayuda? Fin • AI Agent • [GEOGRAPHIC_DATA]" at bounding box center [612, 113] width 215 height 75
click at [561, 282] on div "🆘 Otra consulta 👤 Acceso / Usuarios 📄 Facturas / Legajos / Notas de Crédito 📎 D…" at bounding box center [612, 225] width 187 height 134
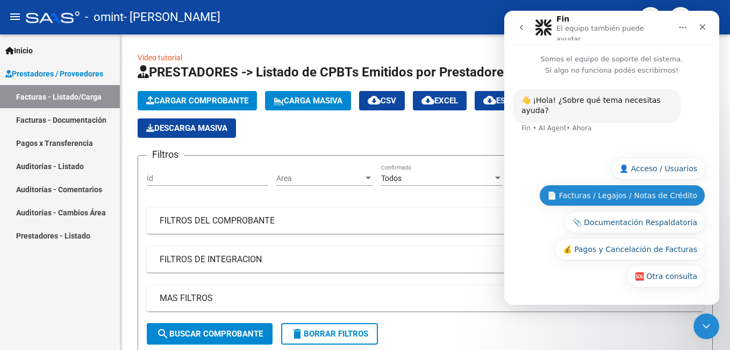
click at [597, 201] on button "📄 Facturas / Legajos / Notas de Crédito" at bounding box center [623, 195] width 166 height 22
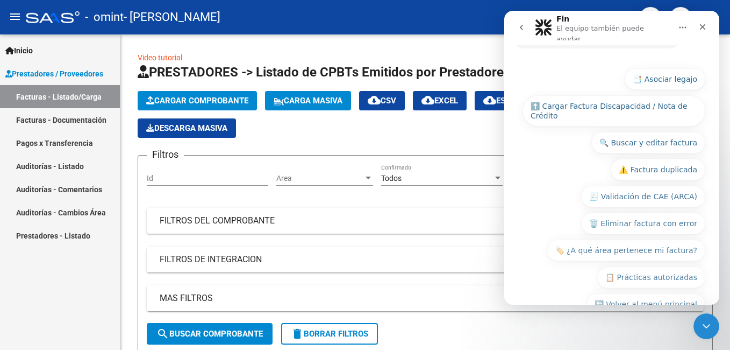
scroll to position [183, 0]
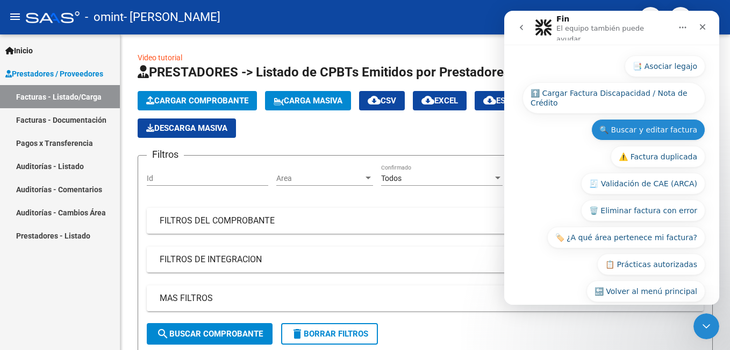
click at [652, 119] on button "🔍 Buscar y editar factura" at bounding box center [649, 130] width 114 height 22
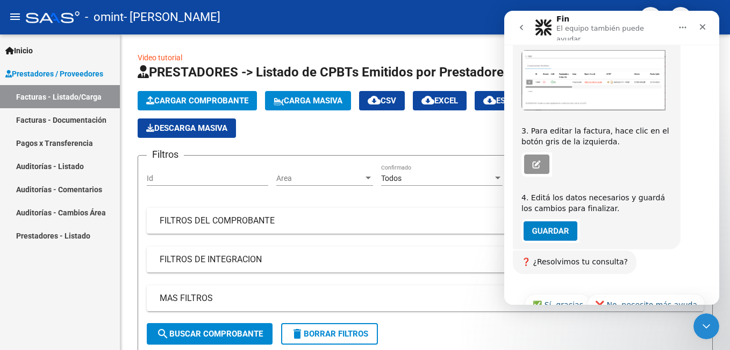
scroll to position [458, 0]
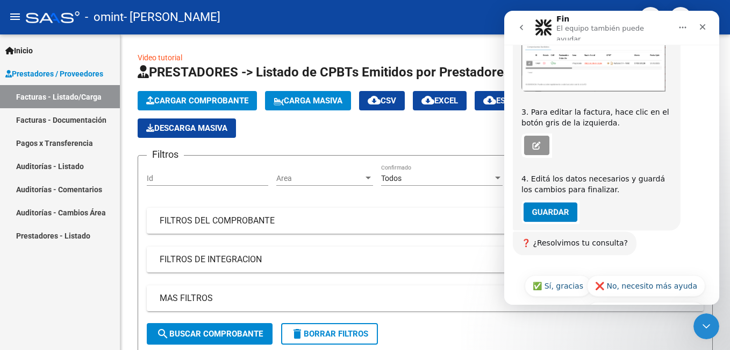
drag, startPoint x: 716, startPoint y: 217, endPoint x: 1234, endPoint y: 235, distance: 518.8
click at [638, 275] on button "❌ No, necesito más ayuda" at bounding box center [646, 286] width 118 height 22
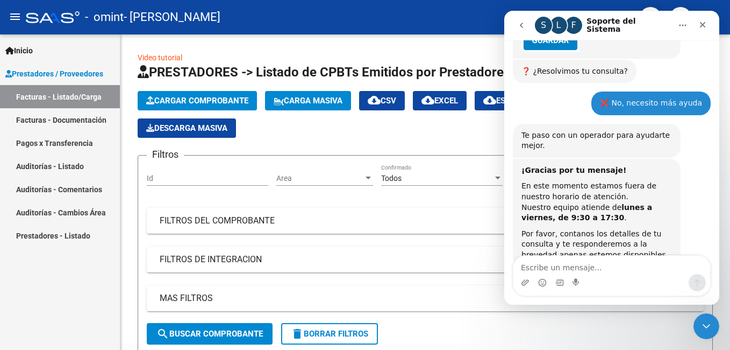
scroll to position [627, 0]
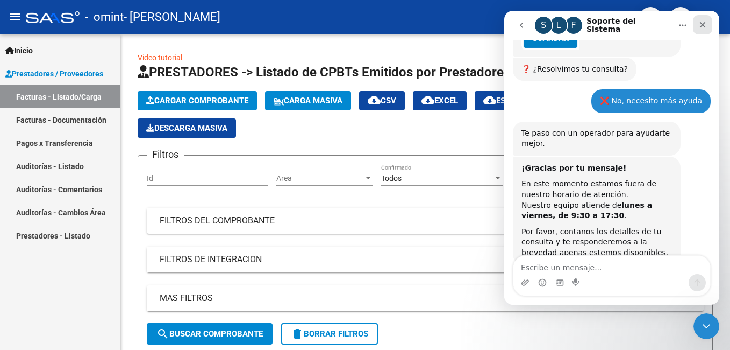
click at [702, 24] on icon "Cerrar" at bounding box center [703, 25] width 6 height 6
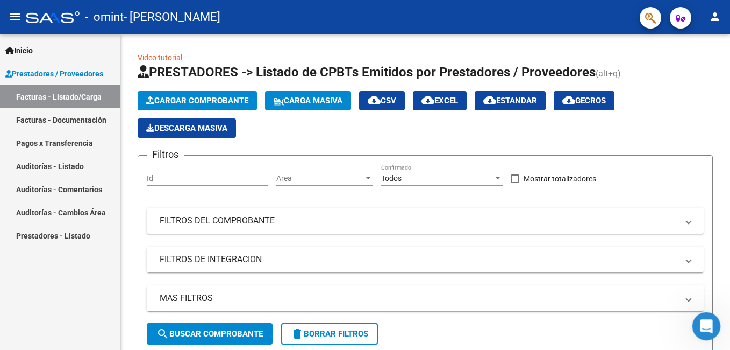
click at [700, 316] on div "Abrir Intercom Messenger" at bounding box center [705, 325] width 36 height 36
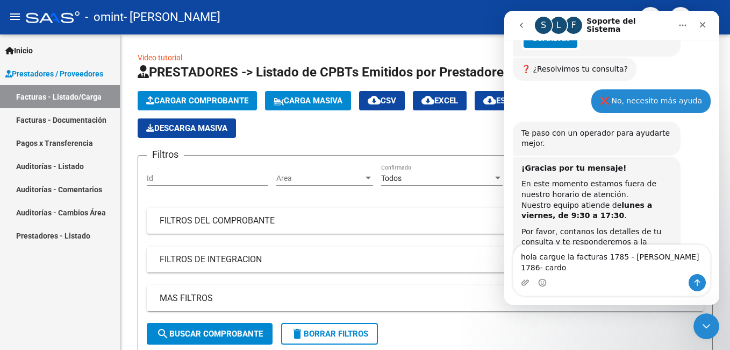
scroll to position [638, 0]
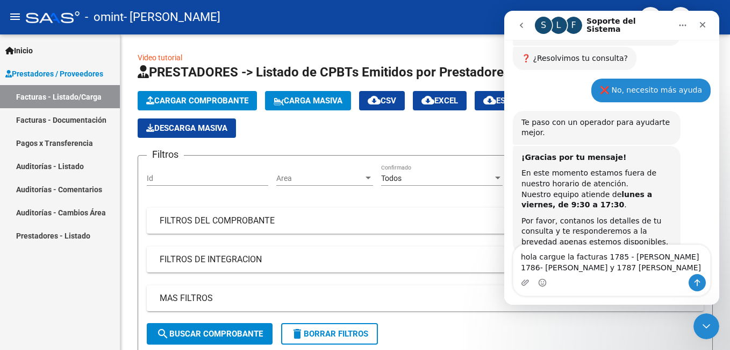
click at [534, 256] on textarea "hola cargue la facturas 1785 - [PERSON_NAME] 1786- [PERSON_NAME] y 1787 [PERSON…" at bounding box center [612, 259] width 197 height 29
click at [561, 259] on textarea "hola! cargue la facturas 1785 - [PERSON_NAME] 1786- [PERSON_NAME] y 1787 [PERSO…" at bounding box center [612, 259] width 197 height 29
click at [570, 259] on textarea "hola! cargué la facturas 1785 - [PERSON_NAME] 1786- [PERSON_NAME] y 1787 [PERSO…" at bounding box center [612, 259] width 197 height 29
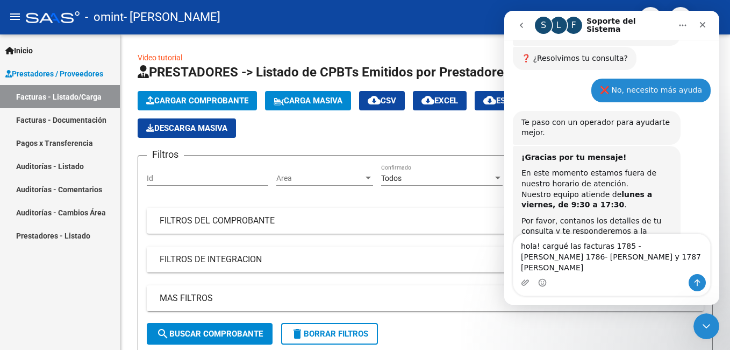
click at [657, 266] on textarea "hola! cargué las facturas 1785 - [PERSON_NAME] 1786- [PERSON_NAME] y 1787 [PERS…" at bounding box center [612, 254] width 197 height 40
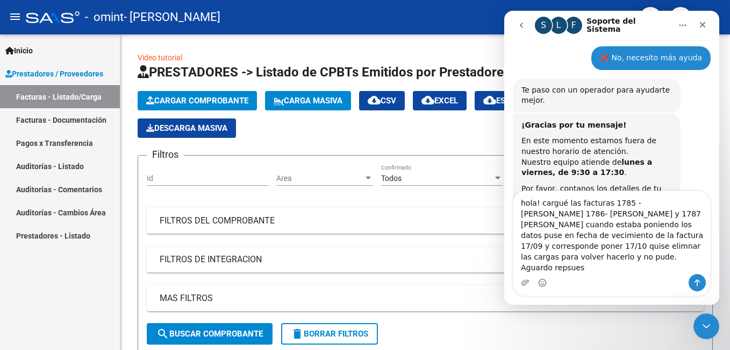
scroll to position [681, 0]
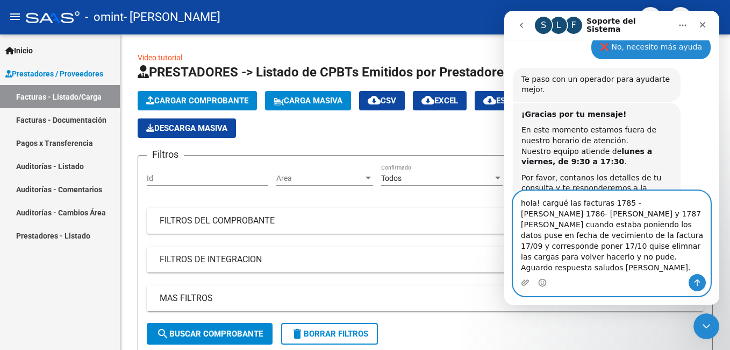
type textarea "hola! cargué las facturas 1785 - [PERSON_NAME] 1786- [PERSON_NAME] y 1787 [PERS…"
click at [701, 280] on icon "Enviar un mensaje…" at bounding box center [697, 282] width 9 height 9
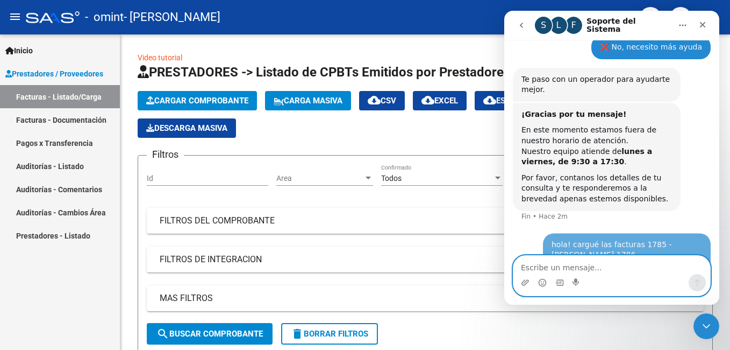
scroll to position [722, 0]
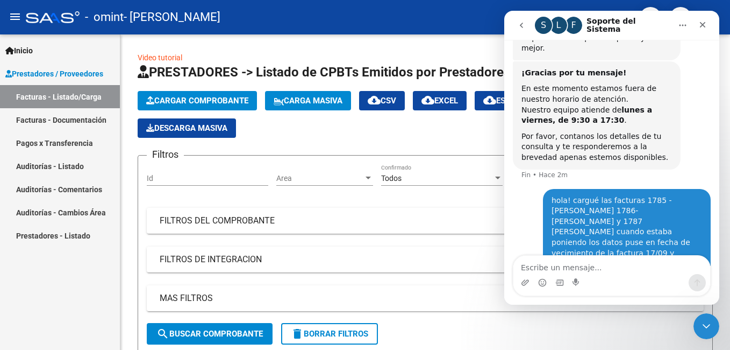
click at [496, 14] on div "- omint - [PERSON_NAME]" at bounding box center [329, 17] width 606 height 24
click at [703, 18] on div "Cerrar" at bounding box center [702, 24] width 19 height 19
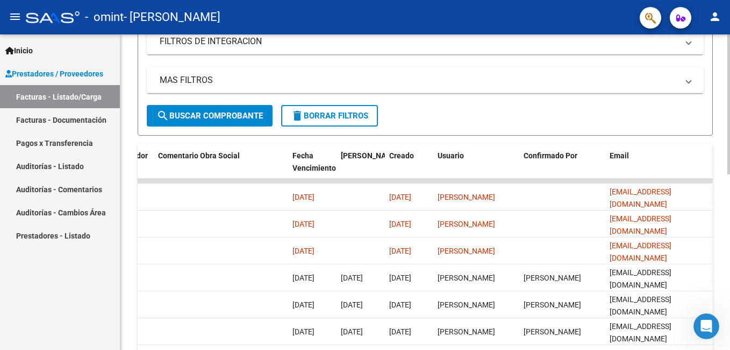
scroll to position [241, 0]
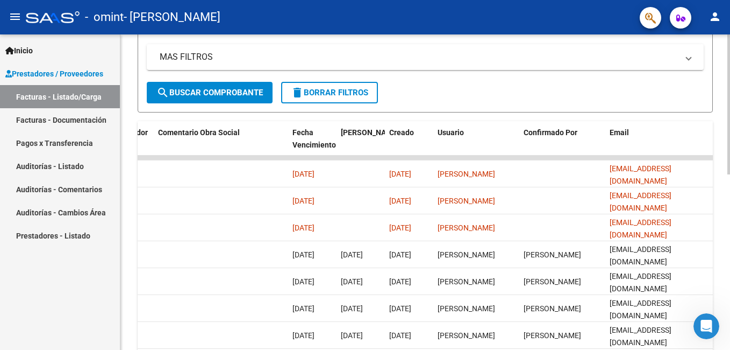
click at [730, 235] on html "menu - omint - [PERSON_NAME] person Inicio Instructivos Contacto OS Prestadores…" at bounding box center [365, 175] width 730 height 350
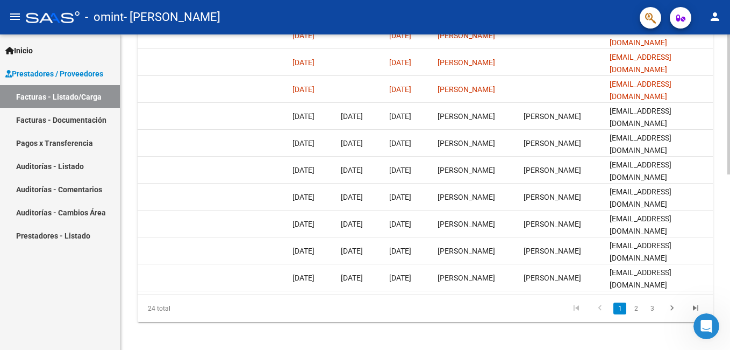
click at [730, 249] on html "menu - omint - [PERSON_NAME] person Inicio Instructivos Contacto OS Prestadores…" at bounding box center [365, 175] width 730 height 350
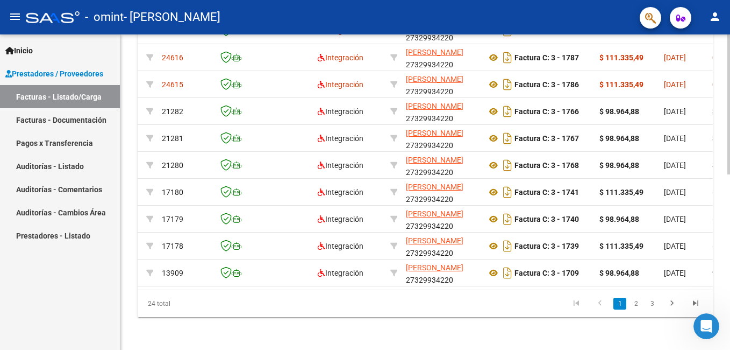
scroll to position [0, 0]
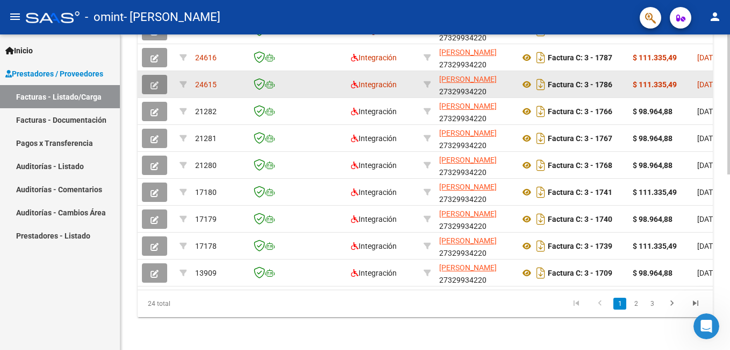
click at [153, 83] on icon "button" at bounding box center [155, 85] width 8 height 8
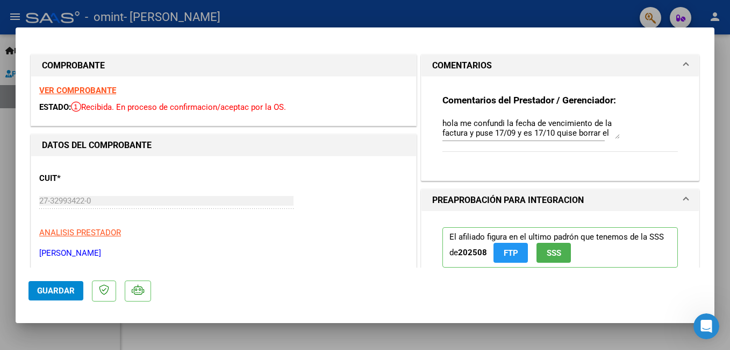
click at [612, 13] on div at bounding box center [365, 175] width 730 height 350
type input "$ 0,00"
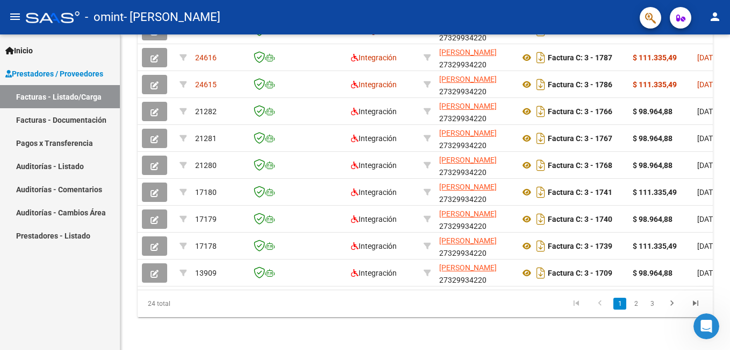
scroll to position [384, 0]
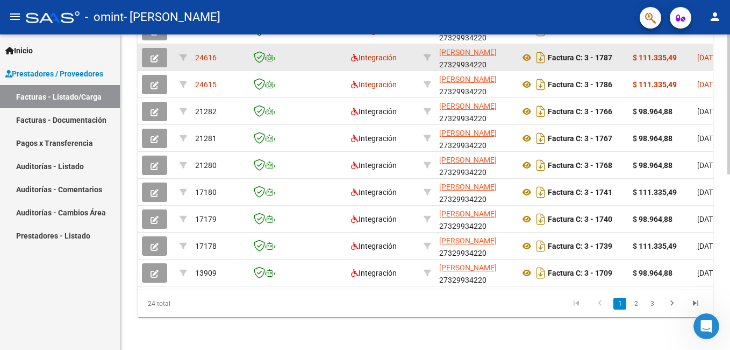
click at [154, 60] on icon "button" at bounding box center [155, 58] width 8 height 8
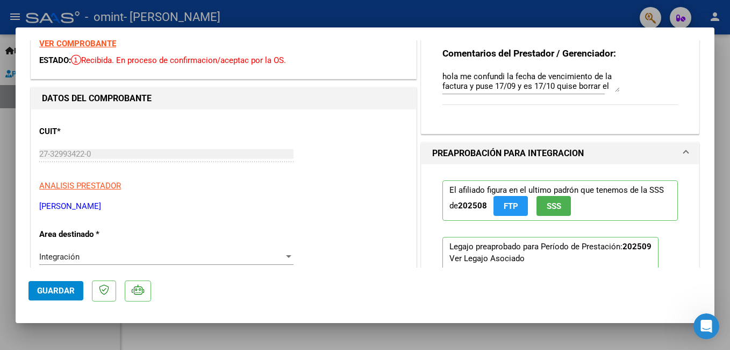
scroll to position [0, 0]
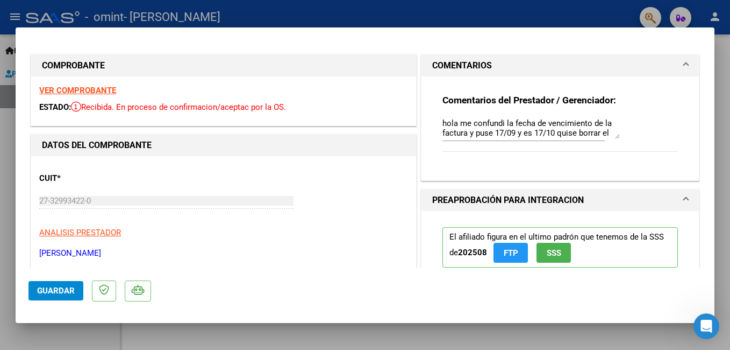
click at [568, 2] on div at bounding box center [365, 175] width 730 height 350
type input "$ 0,00"
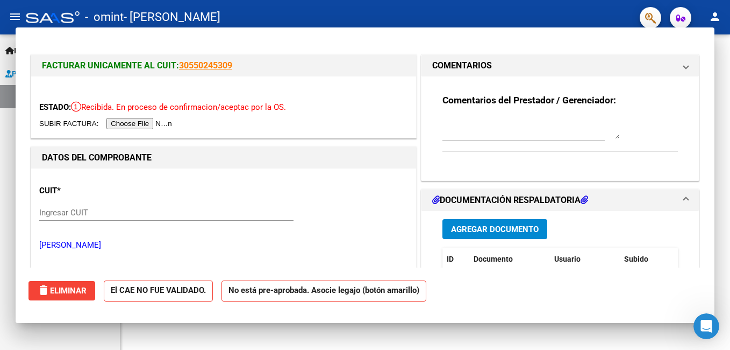
scroll to position [384, 0]
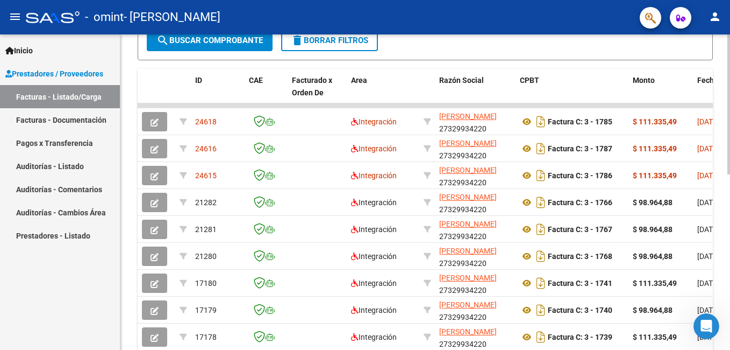
click at [730, 174] on html "menu - omint - [PERSON_NAME] person Inicio Instructivos Contacto OS Prestadores…" at bounding box center [365, 175] width 730 height 350
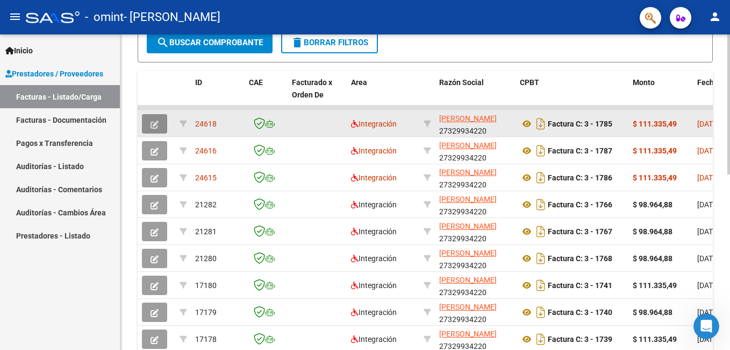
click at [154, 122] on icon "button" at bounding box center [155, 124] width 8 height 8
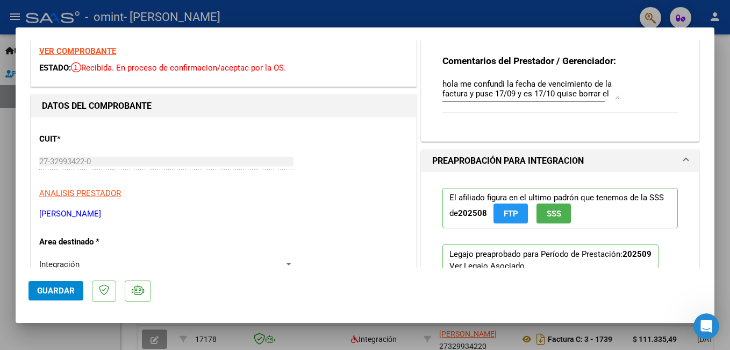
scroll to position [0, 0]
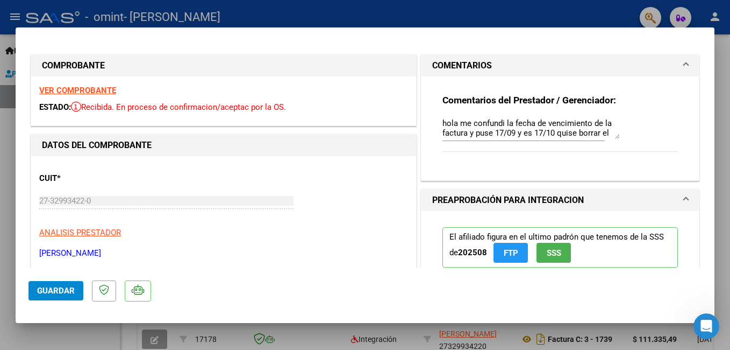
click at [591, 5] on div at bounding box center [365, 175] width 730 height 350
type input "$ 0,00"
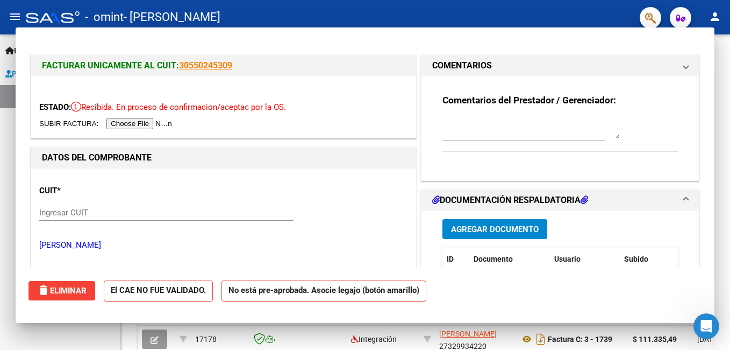
scroll to position [291, 0]
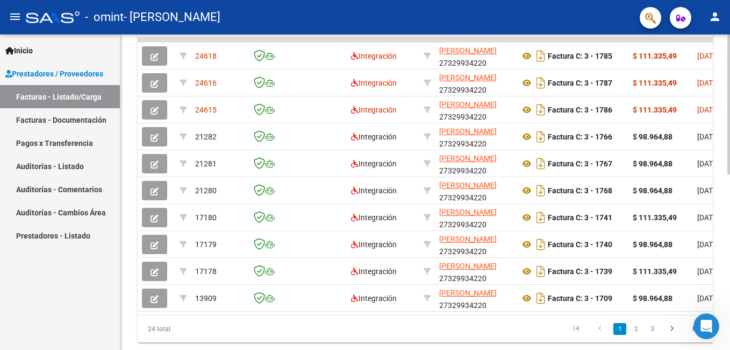
click at [730, 218] on html "menu - omint - [PERSON_NAME] person Inicio Instructivos Contacto OS Prestadores…" at bounding box center [365, 175] width 730 height 350
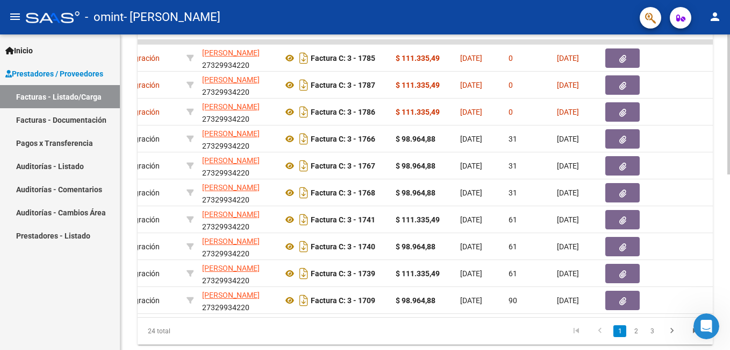
scroll to position [0, 244]
